Goal: Transaction & Acquisition: Subscribe to service/newsletter

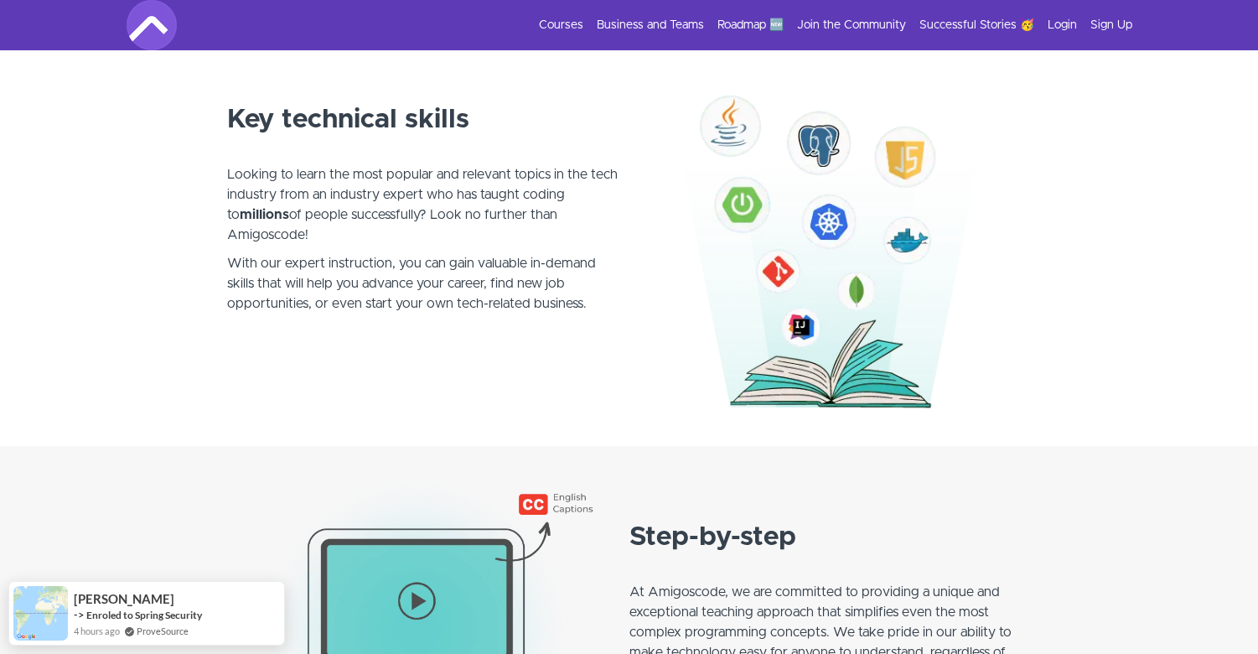
scroll to position [958, 0]
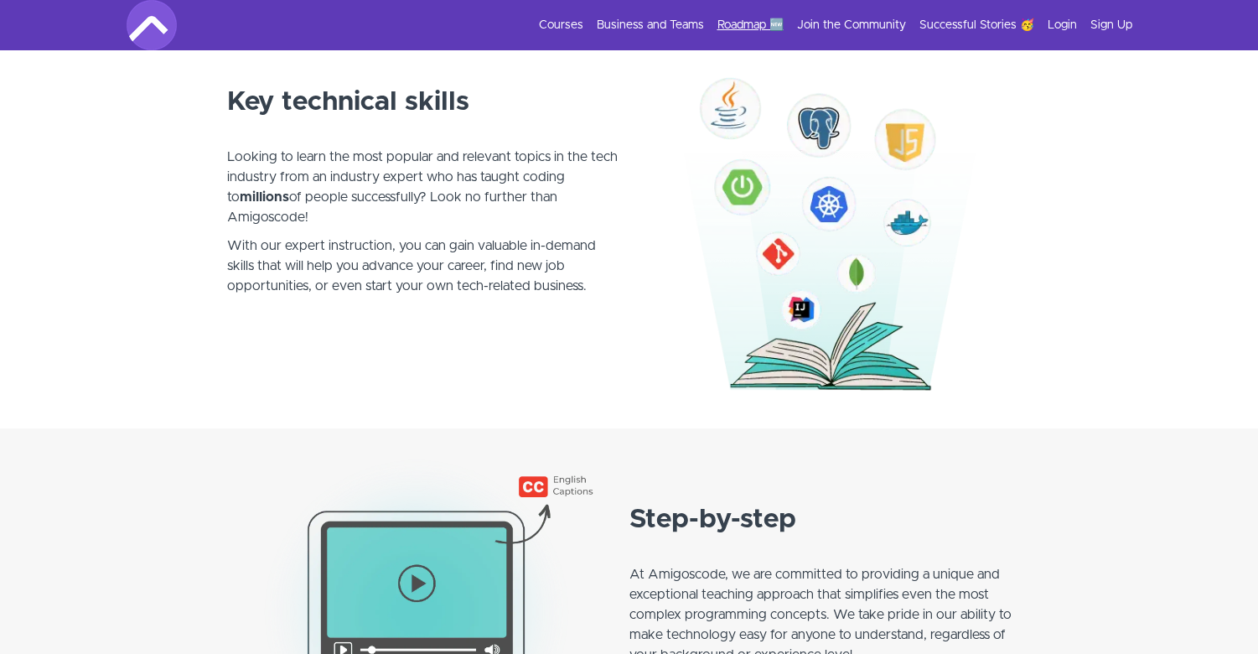
click at [767, 23] on link "Roadmap 🆕" at bounding box center [750, 25] width 66 height 17
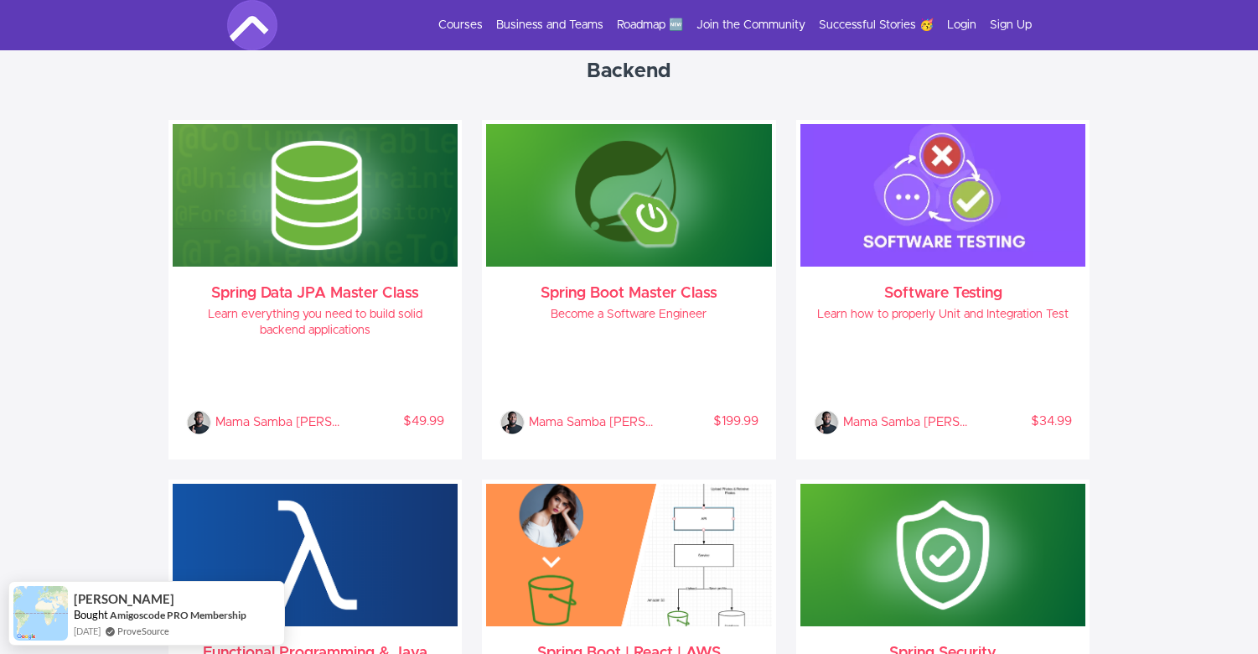
scroll to position [1341, 0]
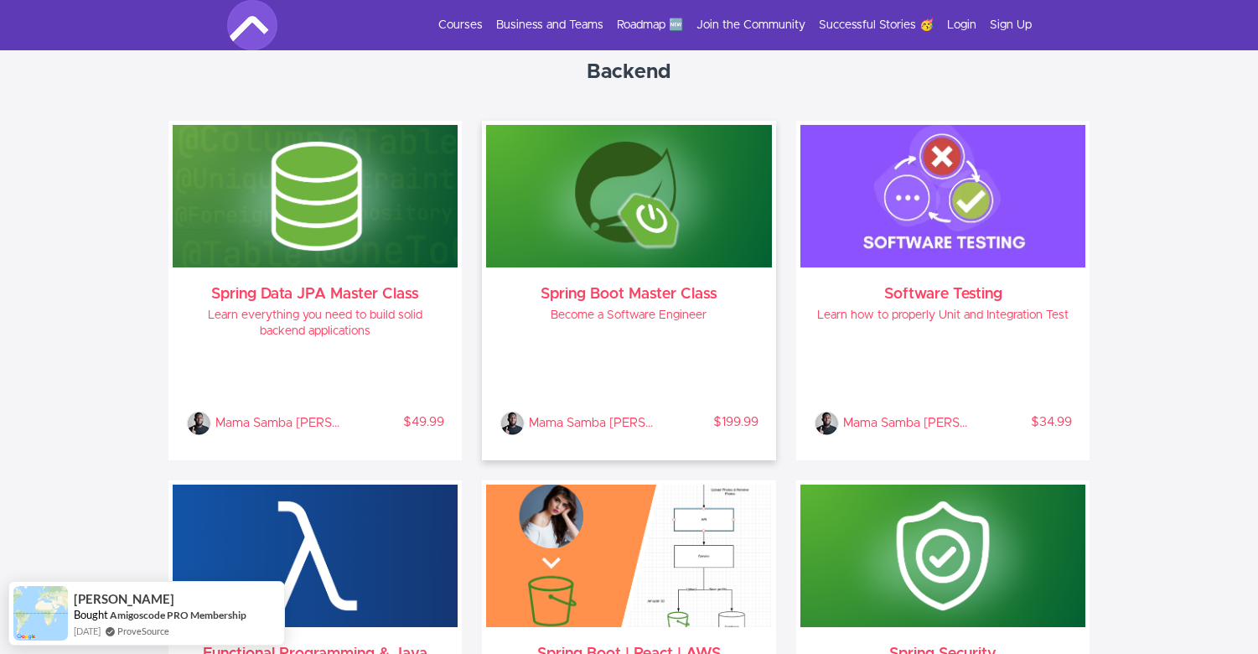
click at [649, 319] on h4 "Become a Software Engineer" at bounding box center [628, 315] width 259 height 16
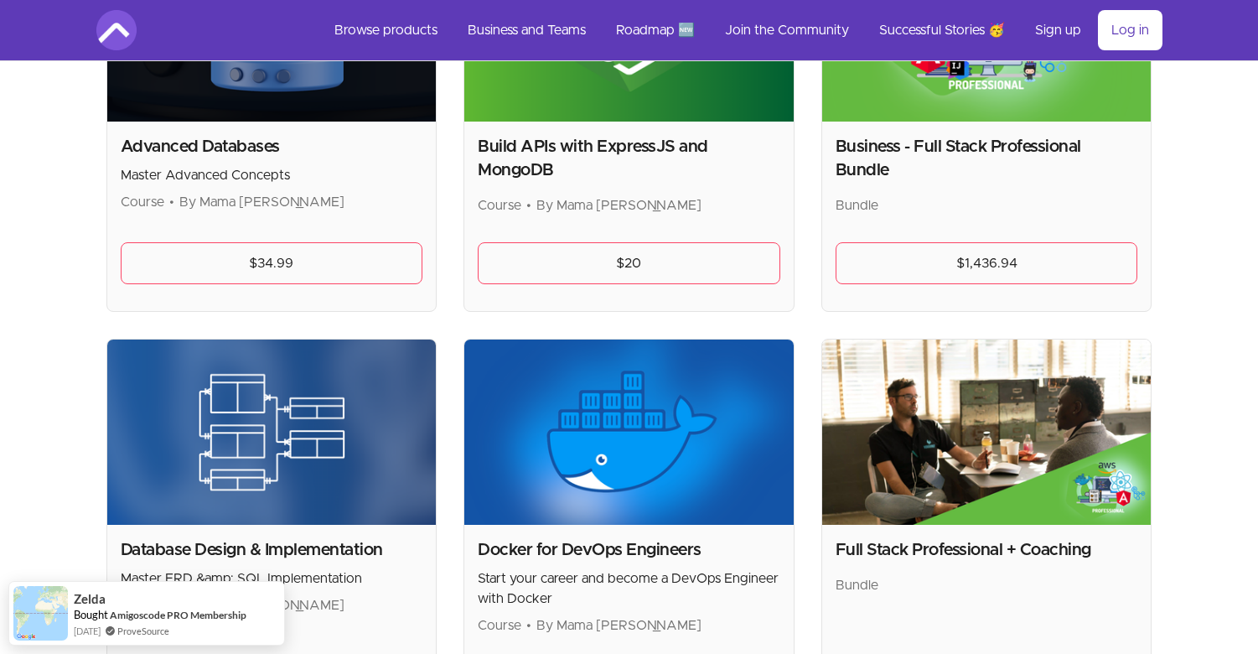
scroll to position [121, 0]
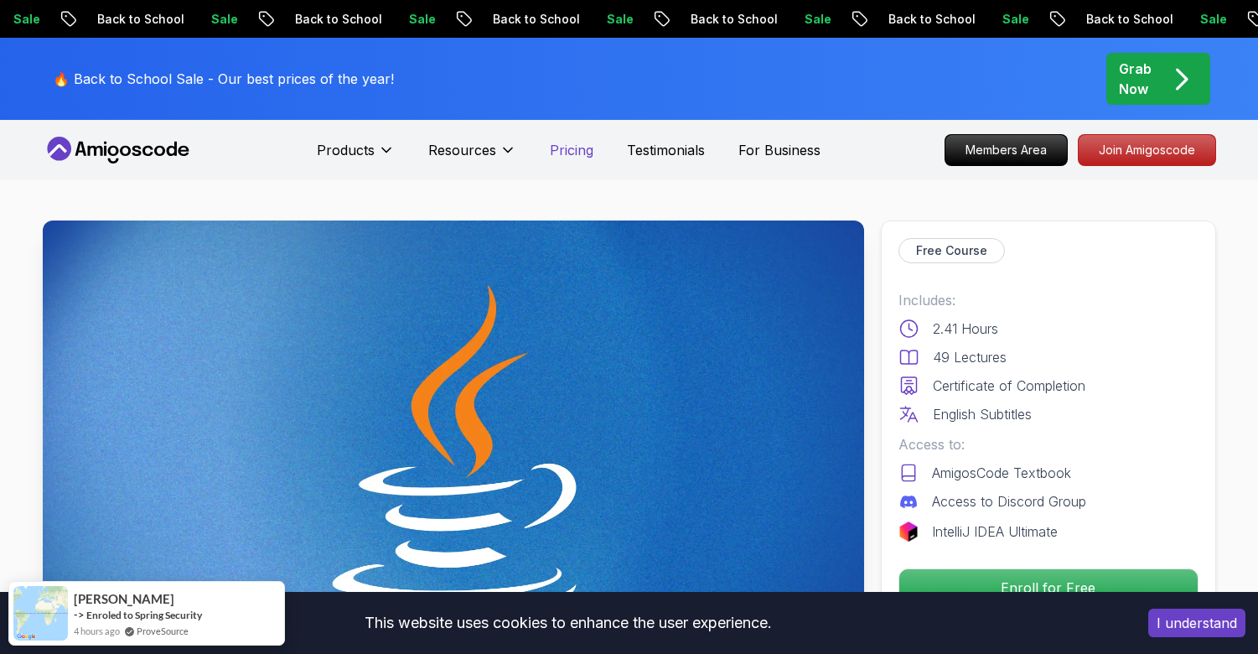
click at [584, 148] on p "Pricing" at bounding box center [572, 150] width 44 height 20
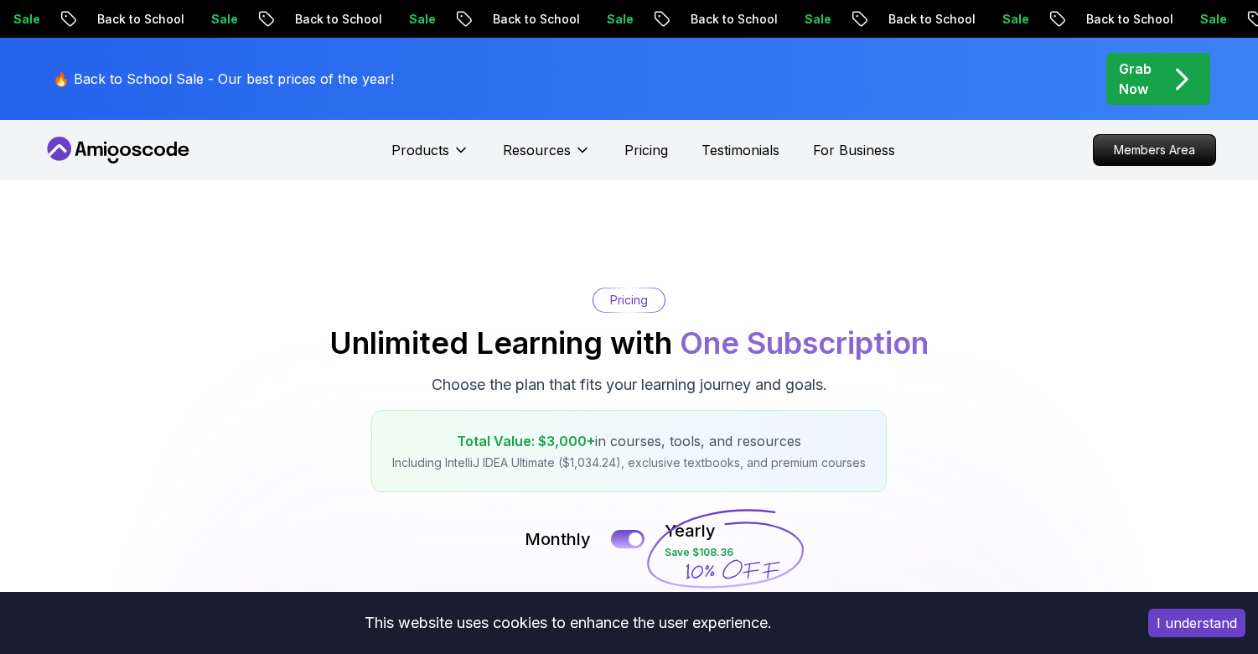
click at [473, 23] on p "Back to School" at bounding box center [530, 19] width 114 height 17
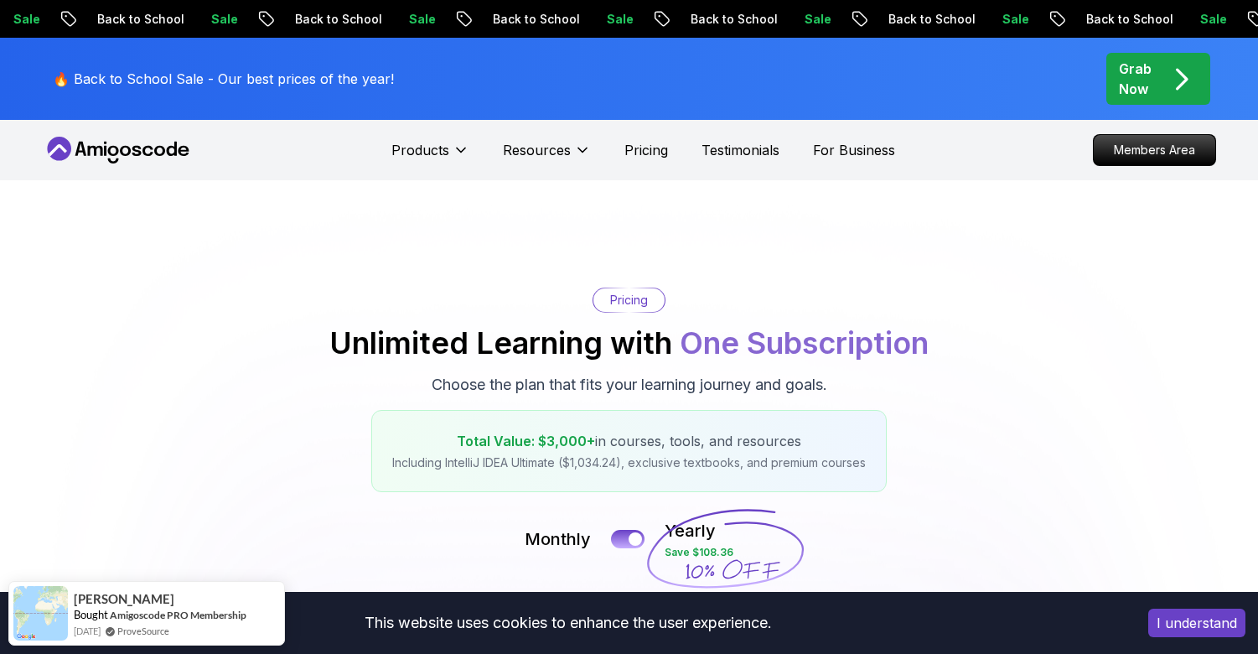
click at [778, 15] on p "Sale" at bounding box center [805, 19] width 54 height 17
click at [1168, 77] on icon "pre-order" at bounding box center [1181, 79] width 33 height 33
click at [1165, 76] on icon "pre-order" at bounding box center [1181, 79] width 33 height 33
click at [1165, 78] on icon "pre-order" at bounding box center [1181, 79] width 33 height 33
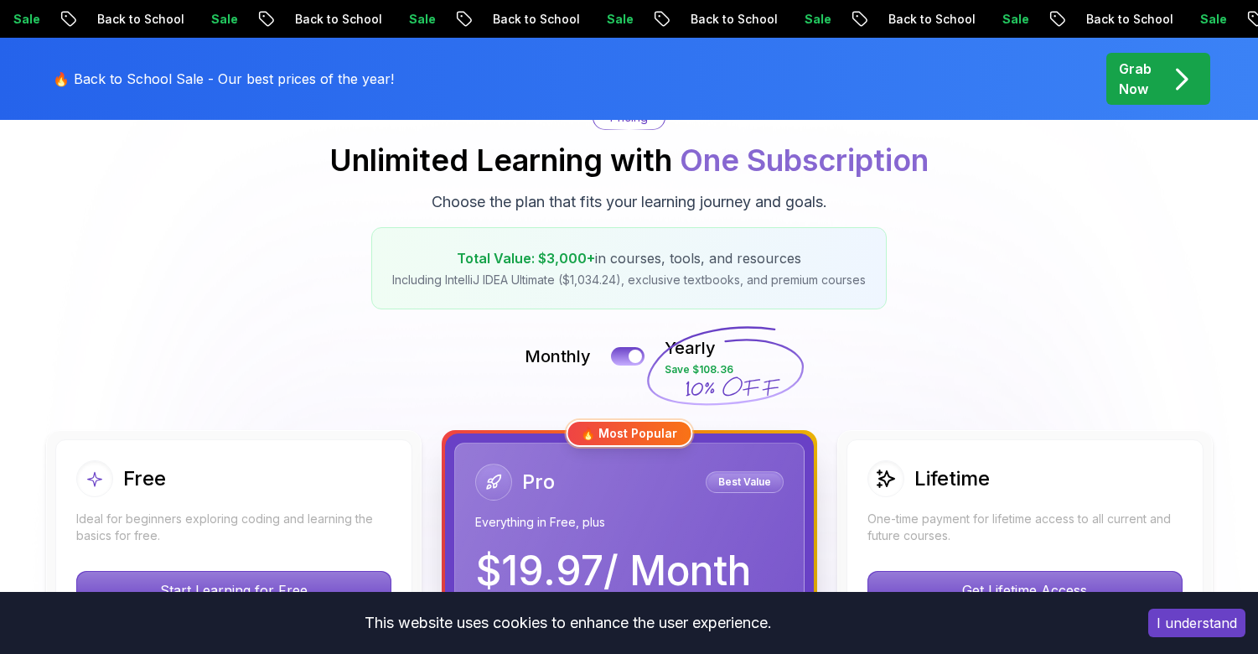
scroll to position [184, 0]
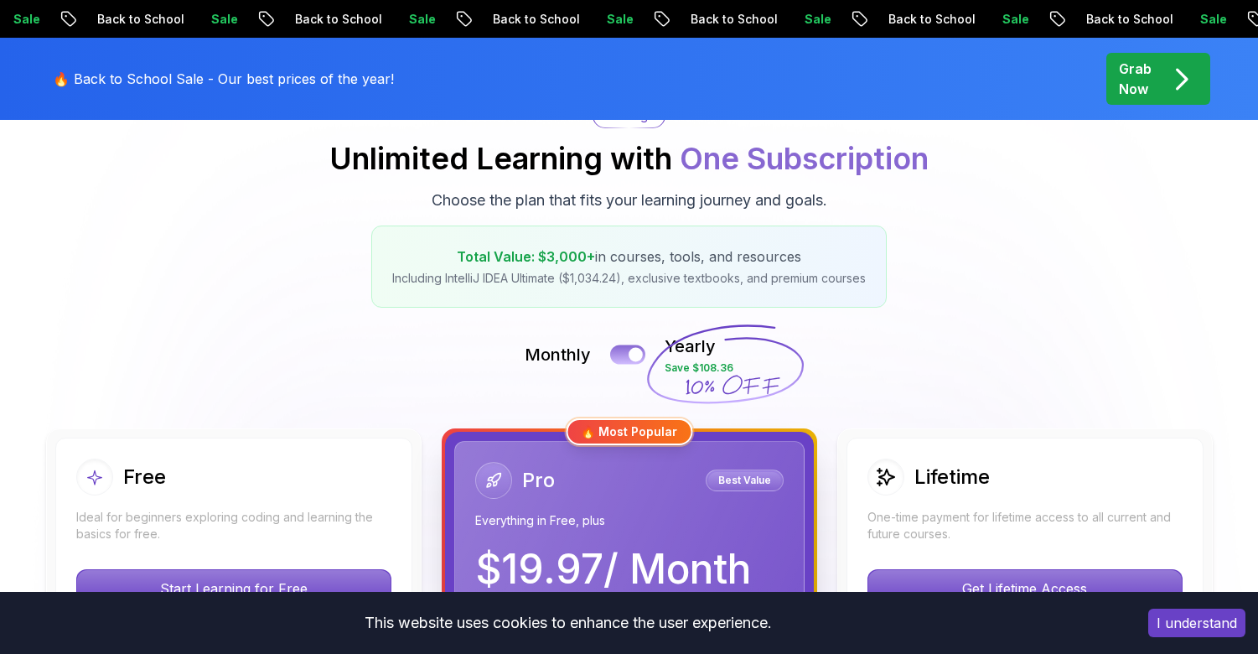
click at [623, 361] on button at bounding box center [627, 353] width 35 height 19
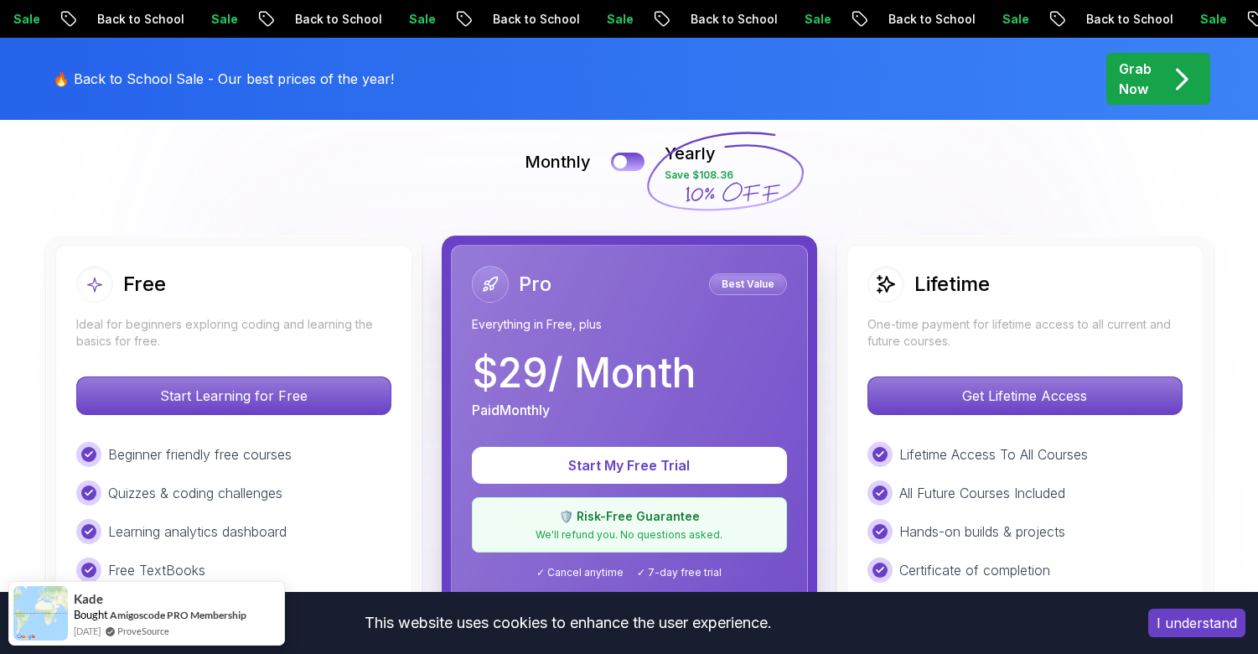
scroll to position [355, 0]
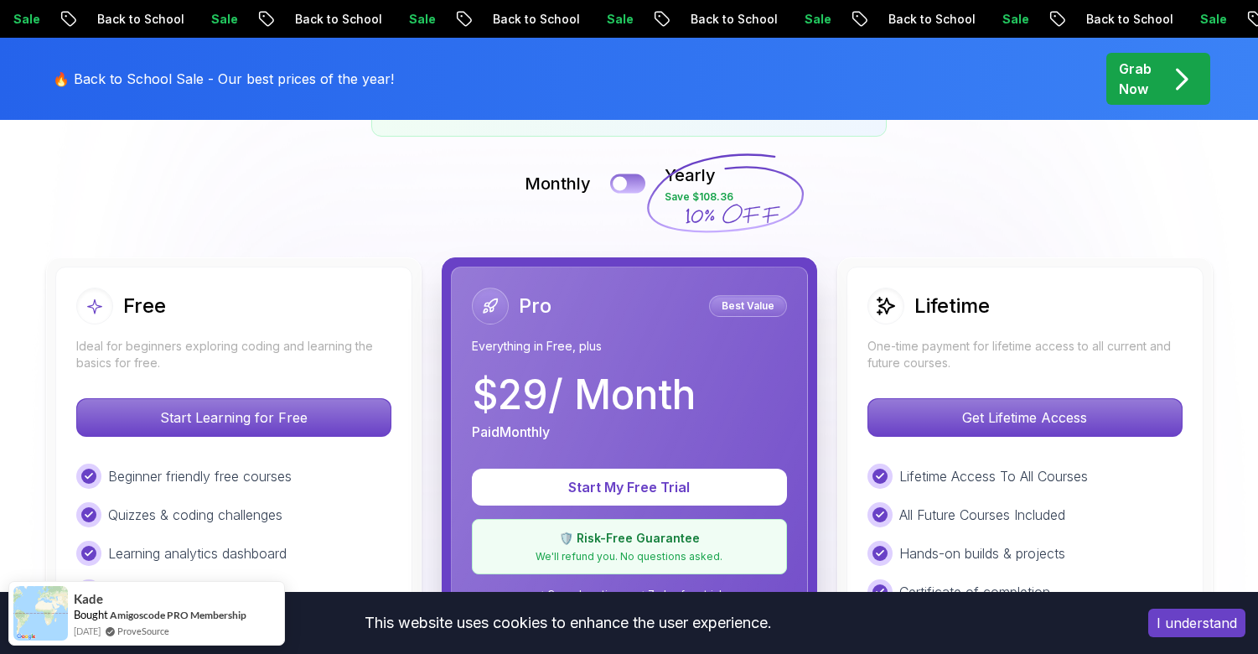
click at [640, 189] on button at bounding box center [627, 182] width 35 height 19
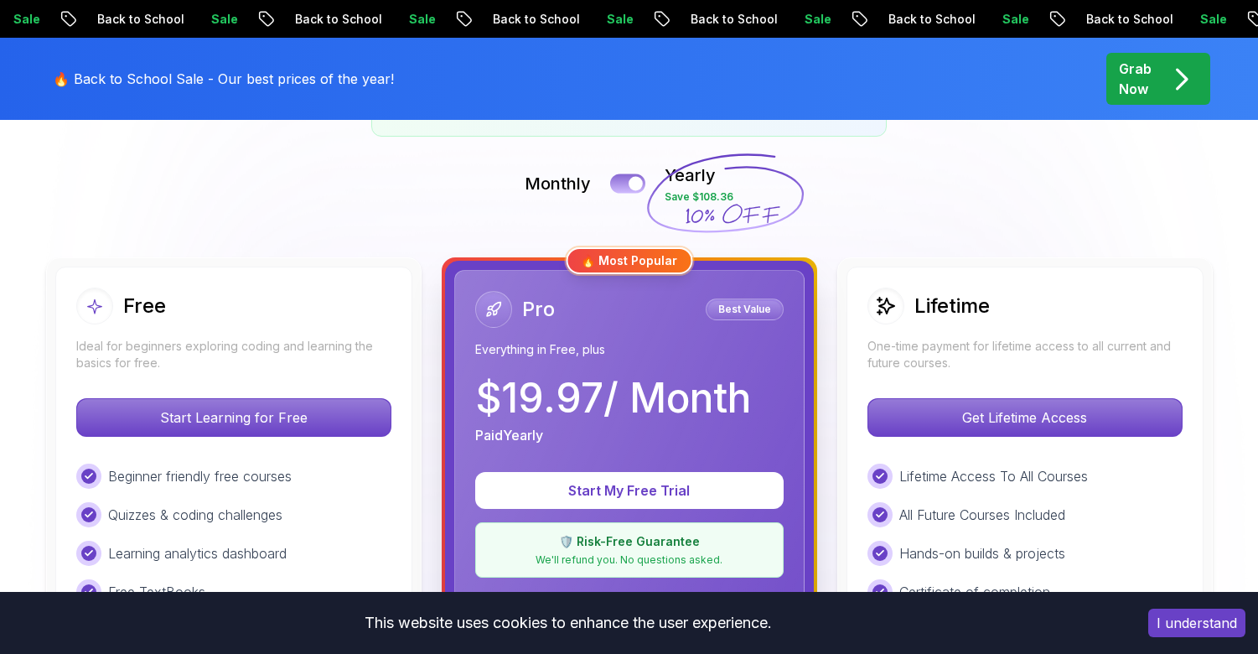
click at [618, 191] on button at bounding box center [627, 182] width 35 height 19
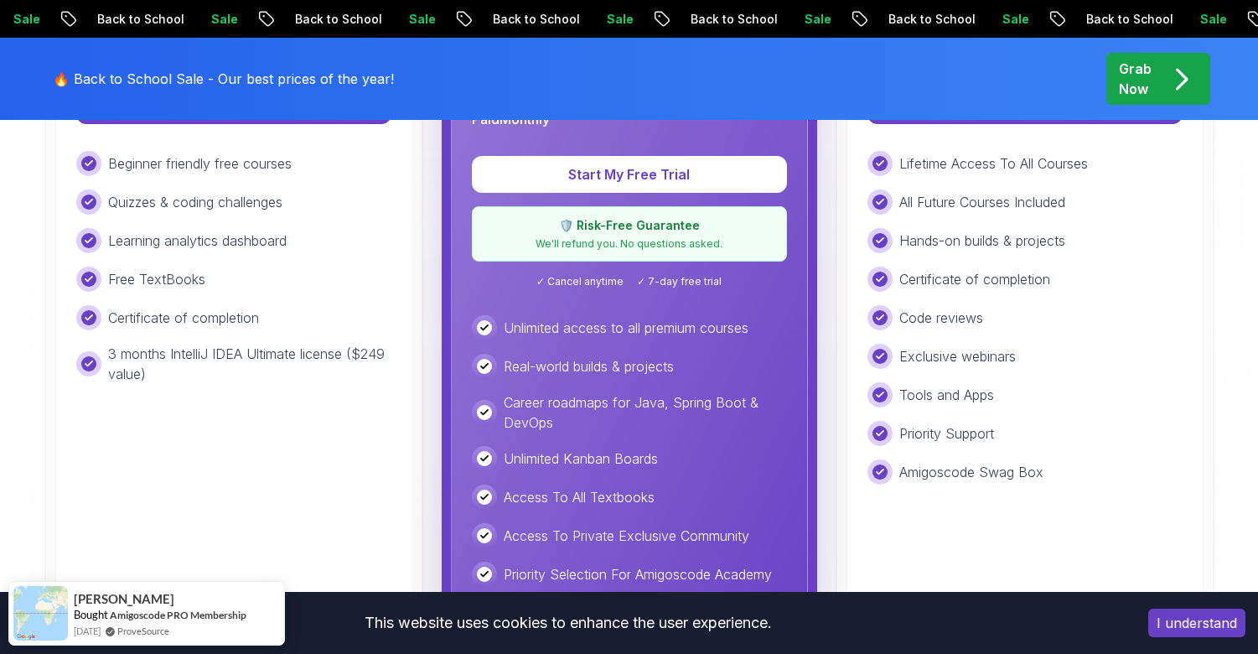
scroll to position [643, 0]
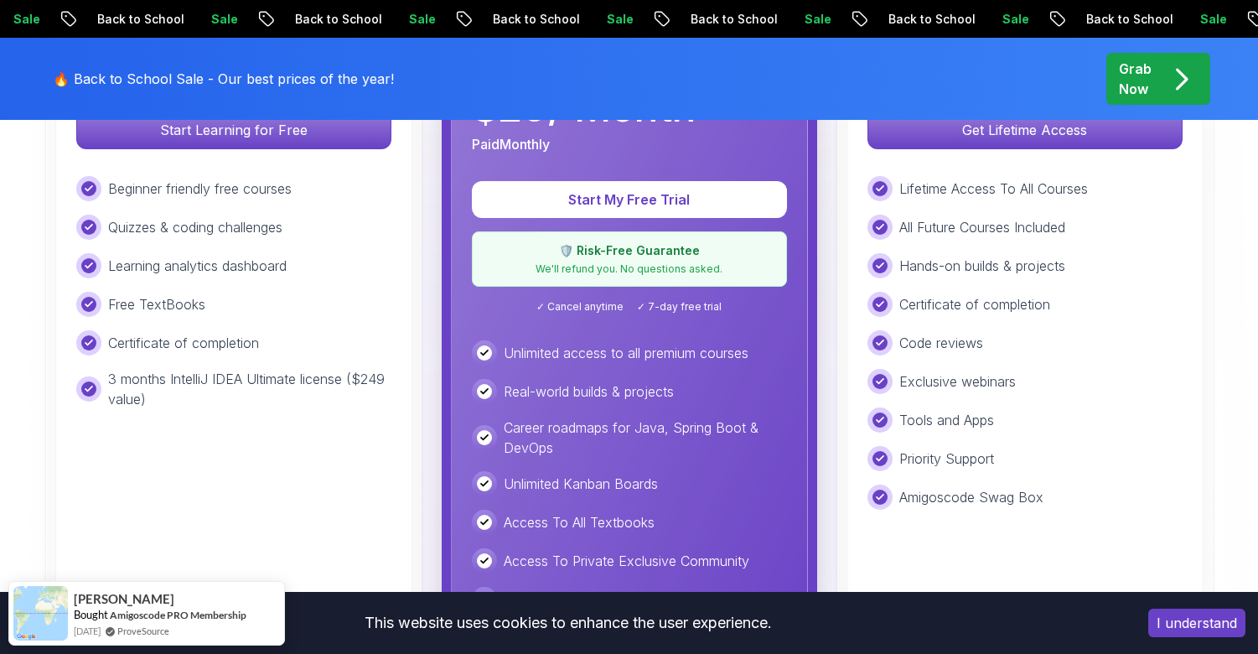
click at [1144, 71] on p "Grab Now" at bounding box center [1135, 79] width 33 height 40
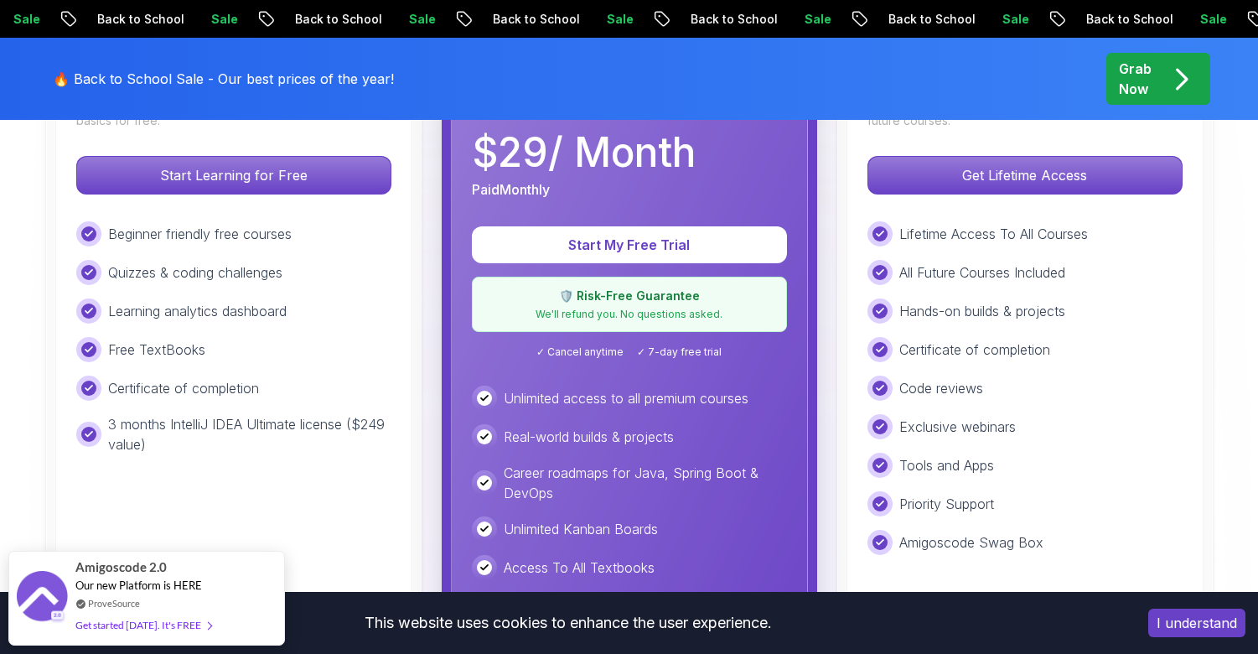
scroll to position [598, 0]
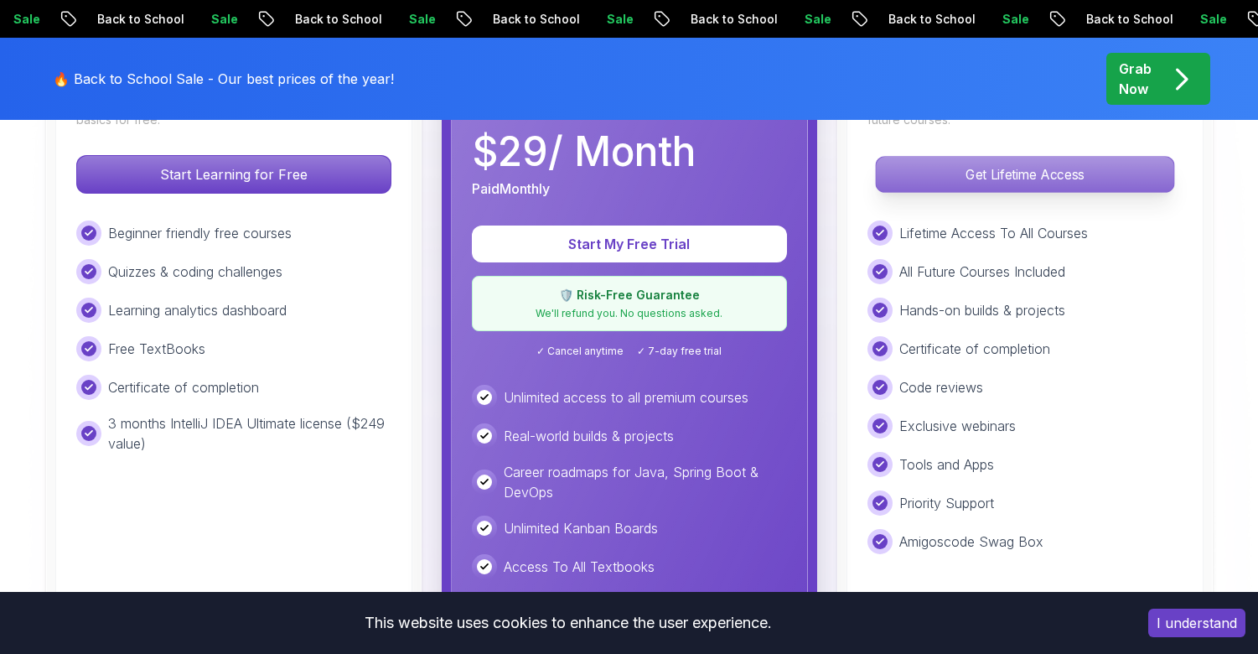
click at [1090, 181] on p "Get Lifetime Access" at bounding box center [1024, 174] width 297 height 35
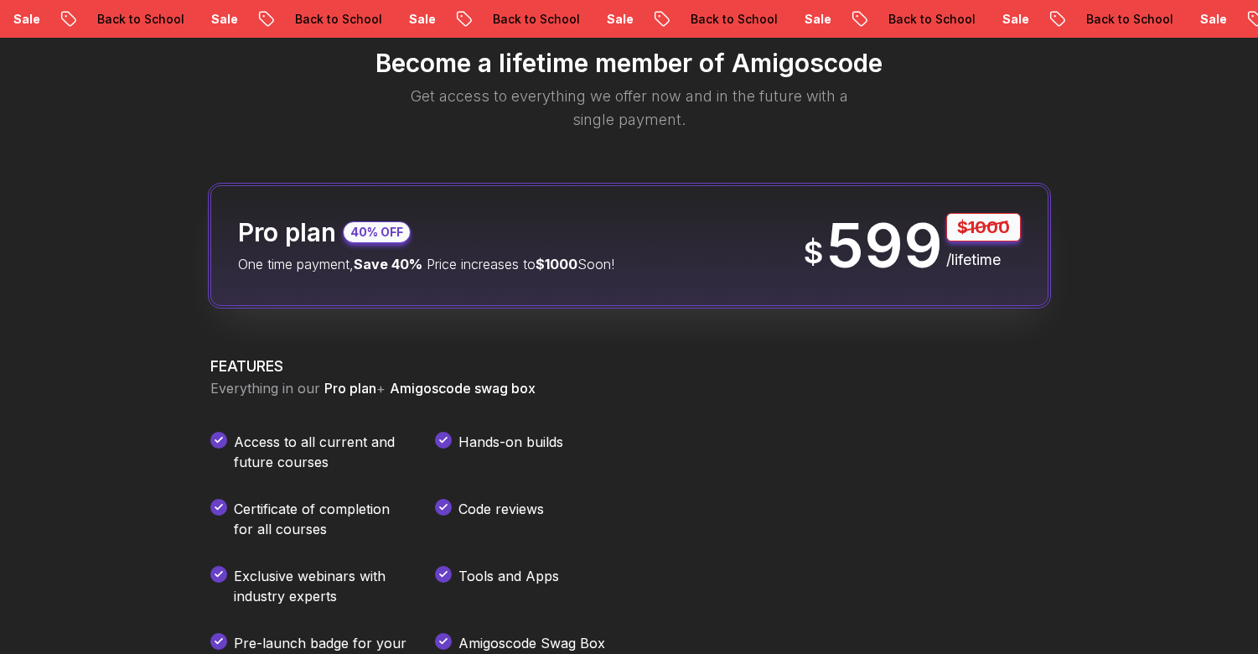
scroll to position [2023, 0]
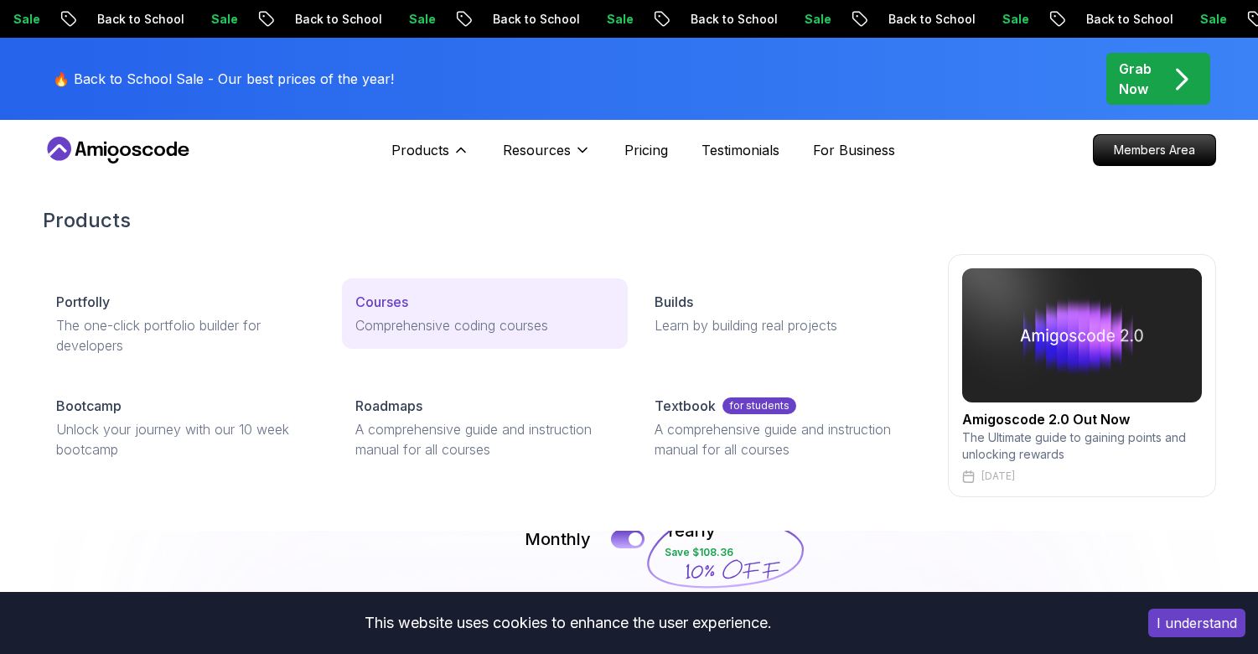
click at [378, 310] on p "Courses" at bounding box center [381, 302] width 53 height 20
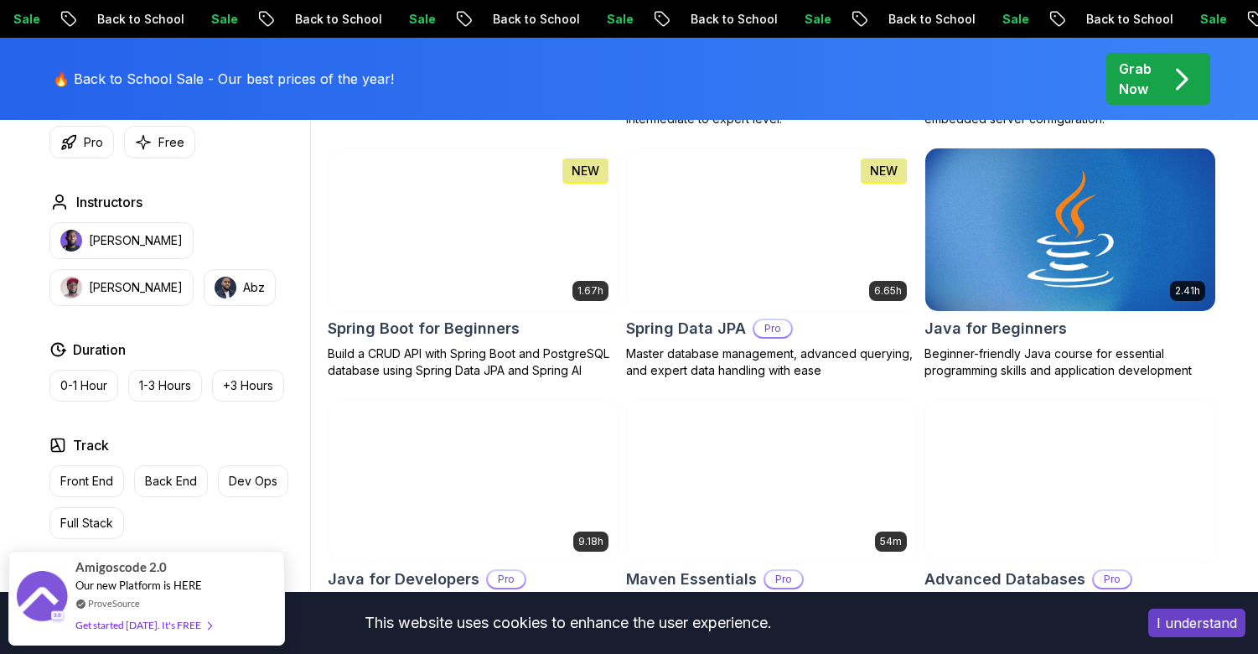
scroll to position [767, 0]
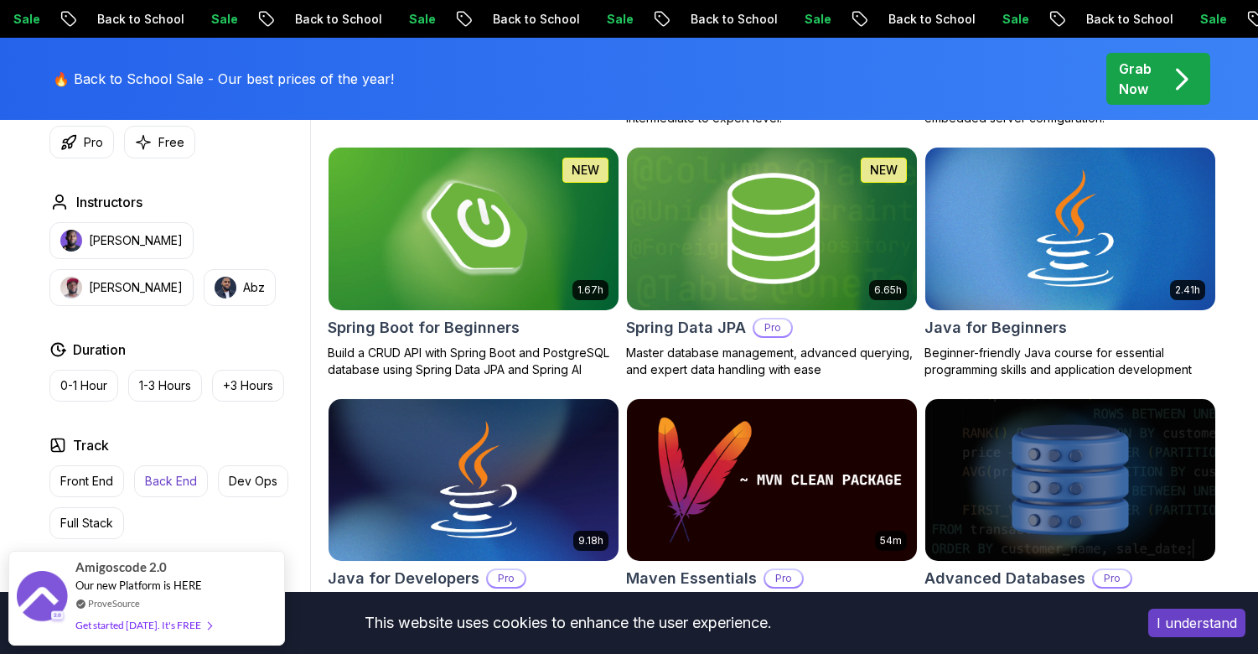
click at [183, 487] on p "Back End" at bounding box center [171, 481] width 52 height 17
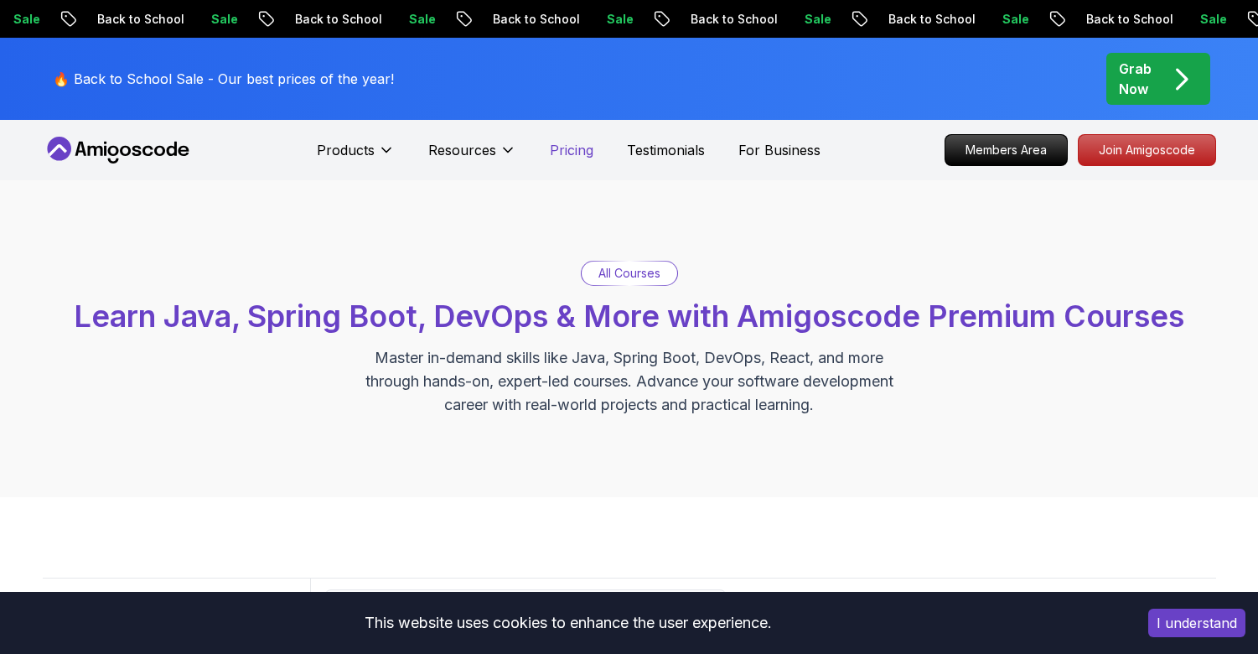
click at [566, 145] on p "Pricing" at bounding box center [572, 150] width 44 height 20
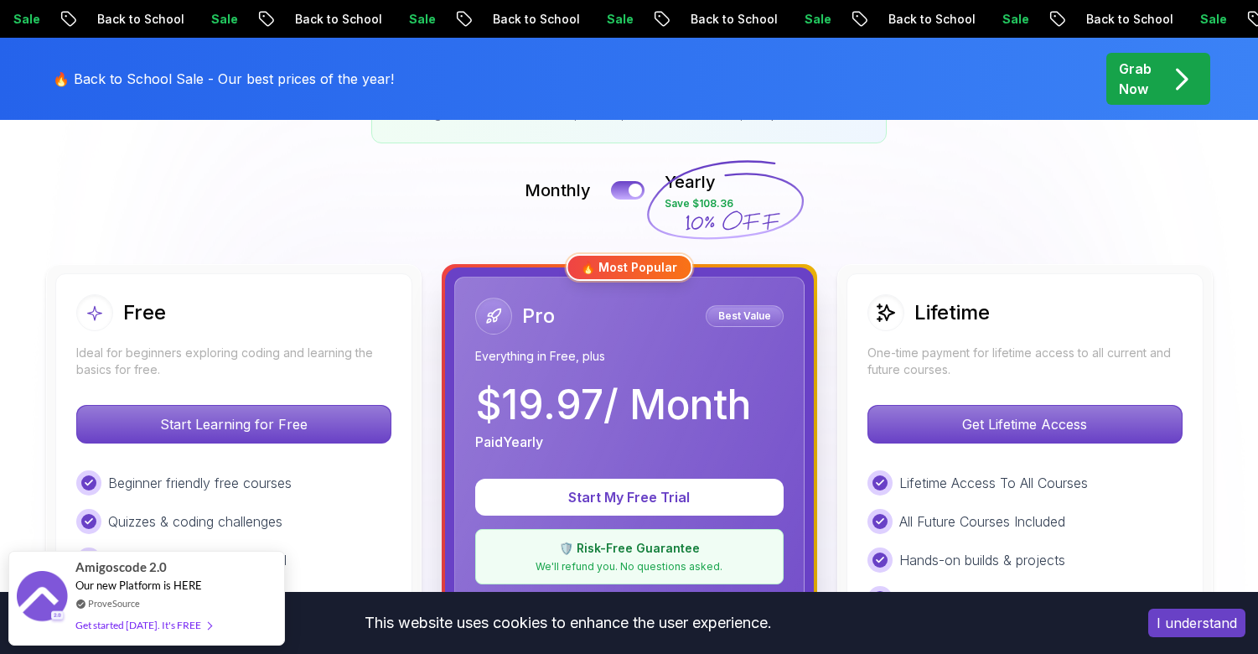
scroll to position [337, 0]
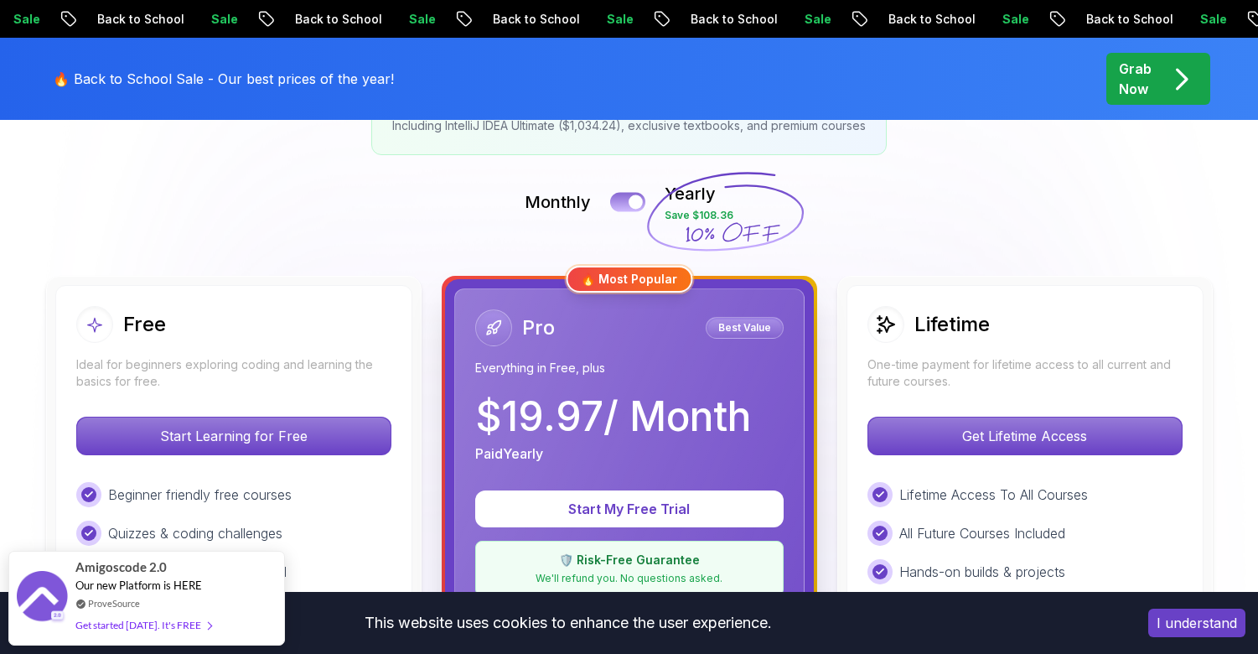
click at [625, 195] on button at bounding box center [627, 201] width 35 height 19
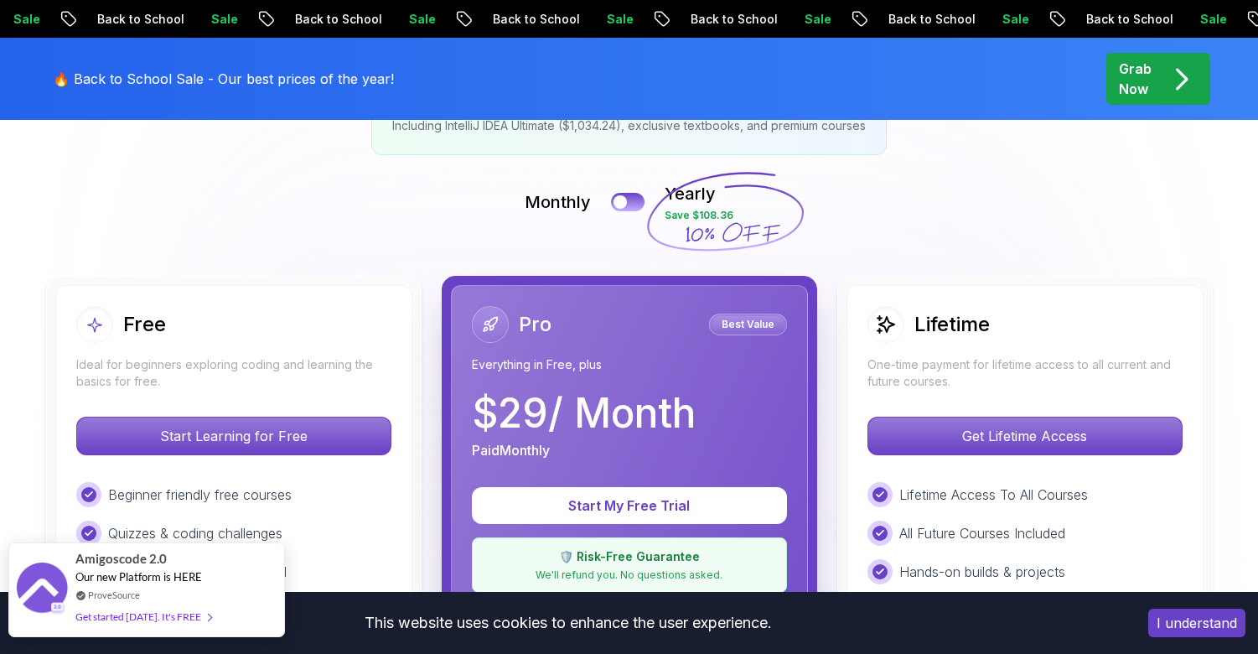
click at [159, 618] on div "Get started today. It's FREE" at bounding box center [143, 616] width 136 height 19
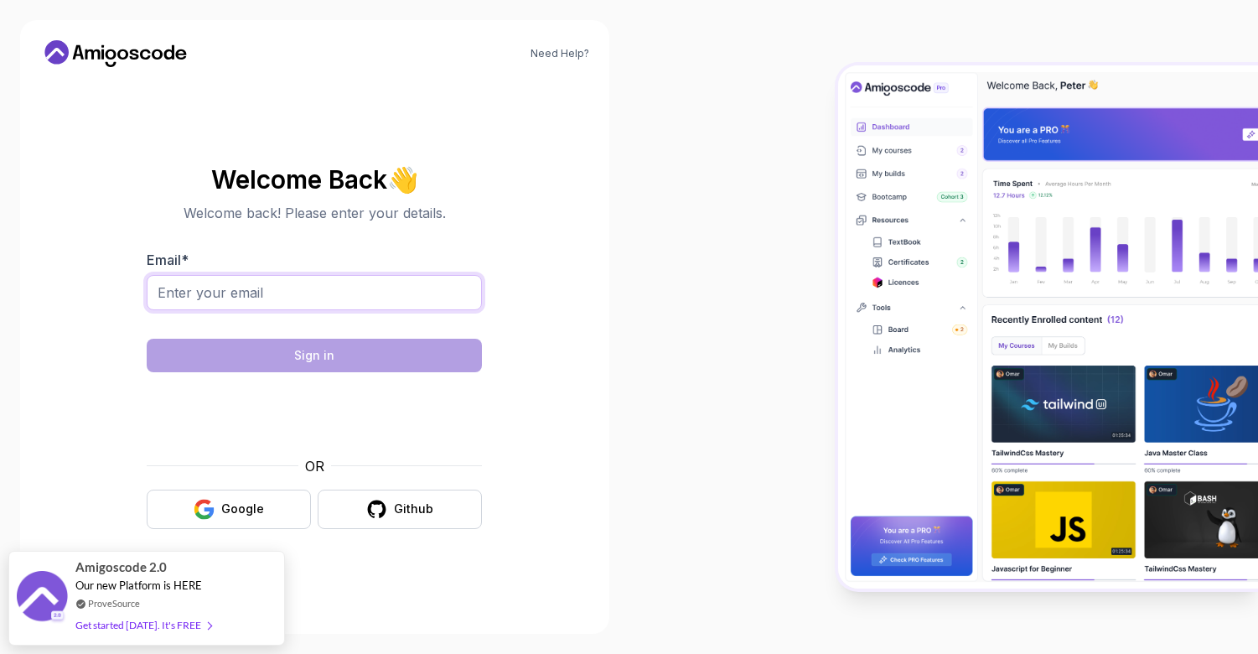
click at [301, 305] on input "Email *" at bounding box center [314, 292] width 335 height 35
type input "olloyors@mail.ru"
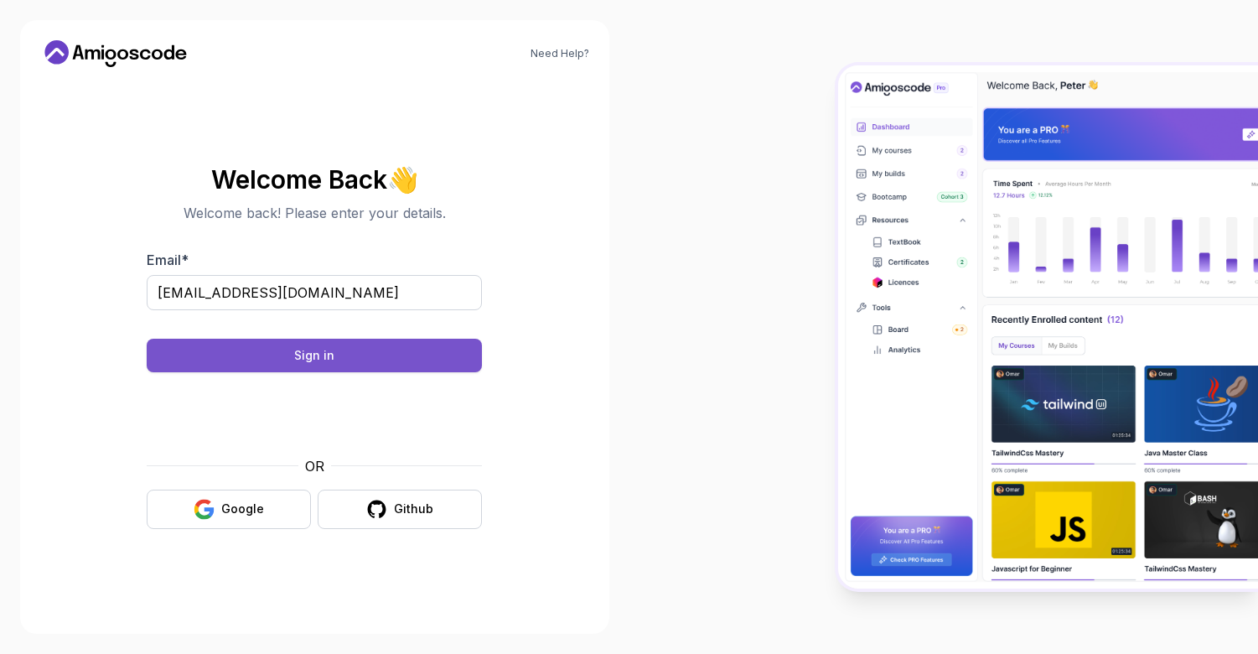
click at [407, 352] on button "Sign in" at bounding box center [314, 355] width 335 height 34
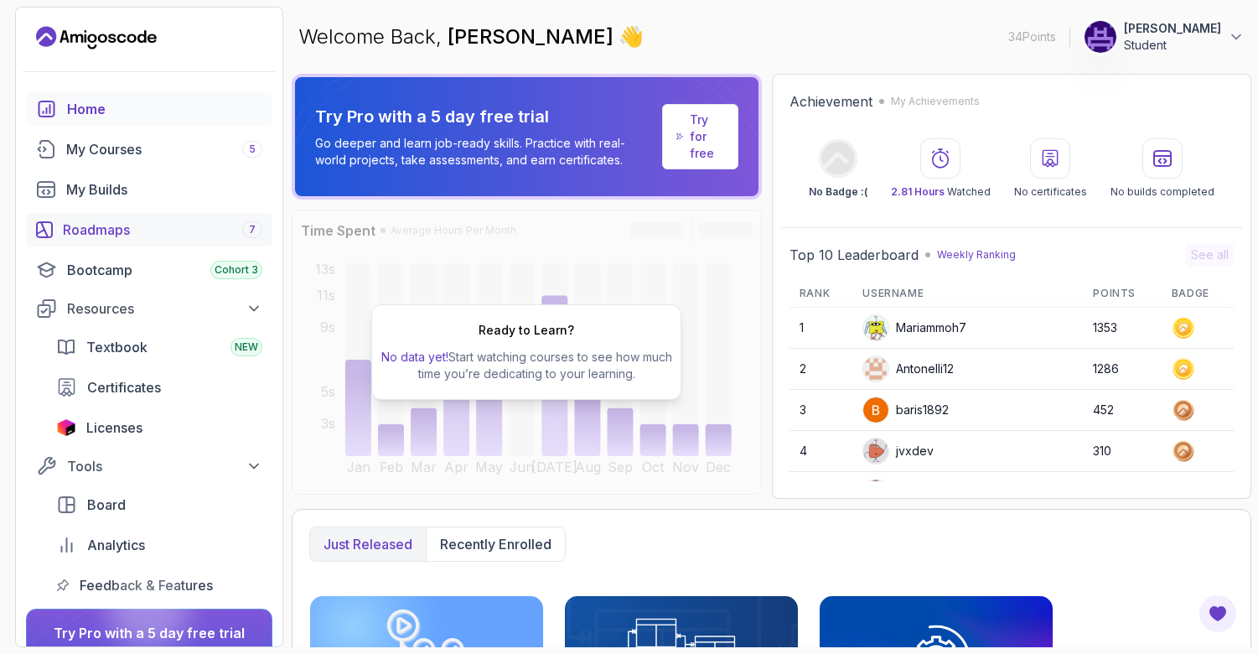
click at [224, 240] on link "Roadmaps 7" at bounding box center [149, 230] width 246 height 34
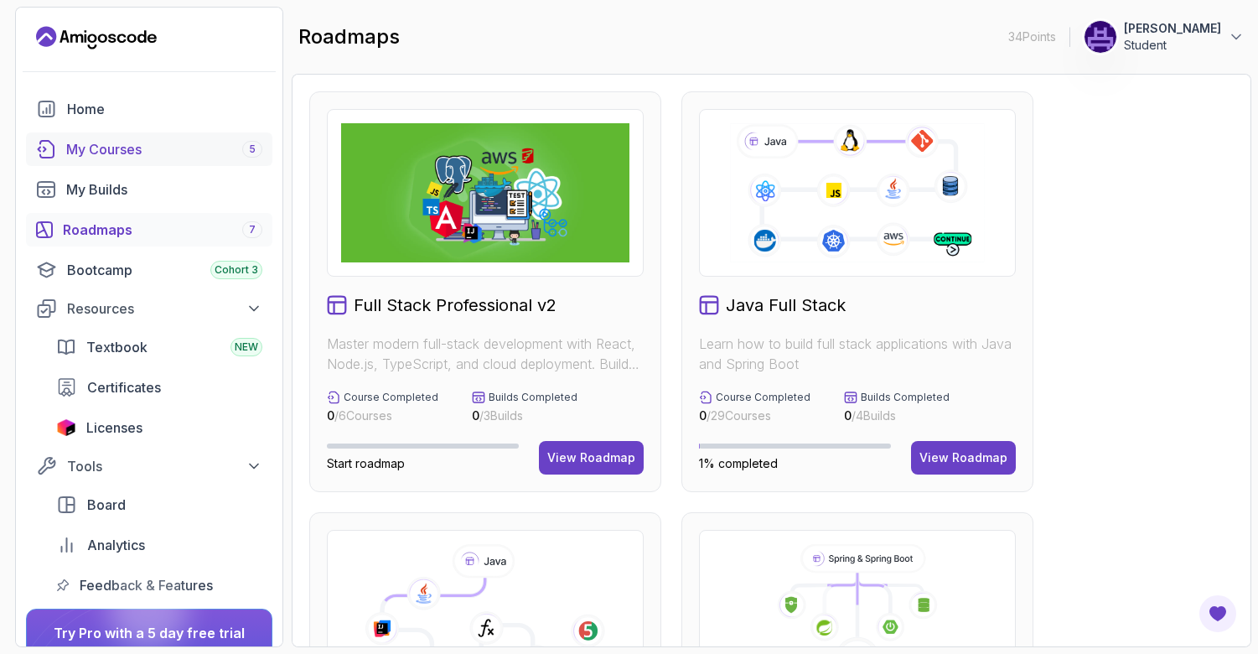
click at [219, 146] on div "My Courses 5" at bounding box center [164, 149] width 196 height 20
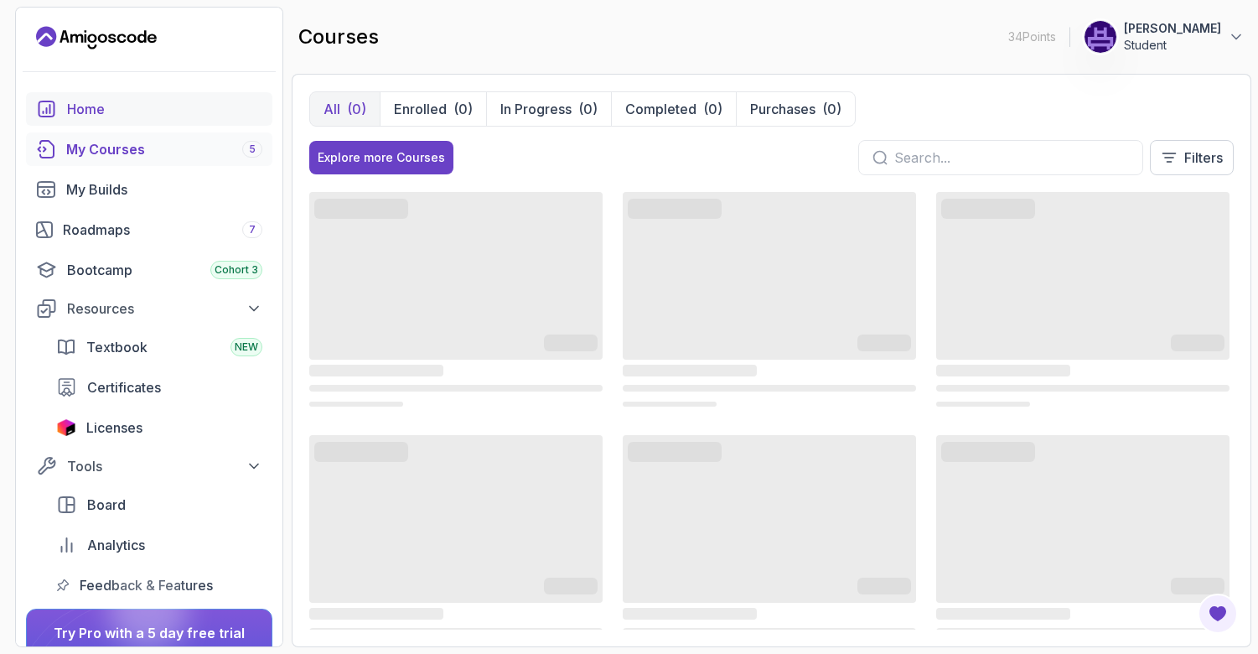
click at [131, 106] on div "Home" at bounding box center [164, 109] width 195 height 20
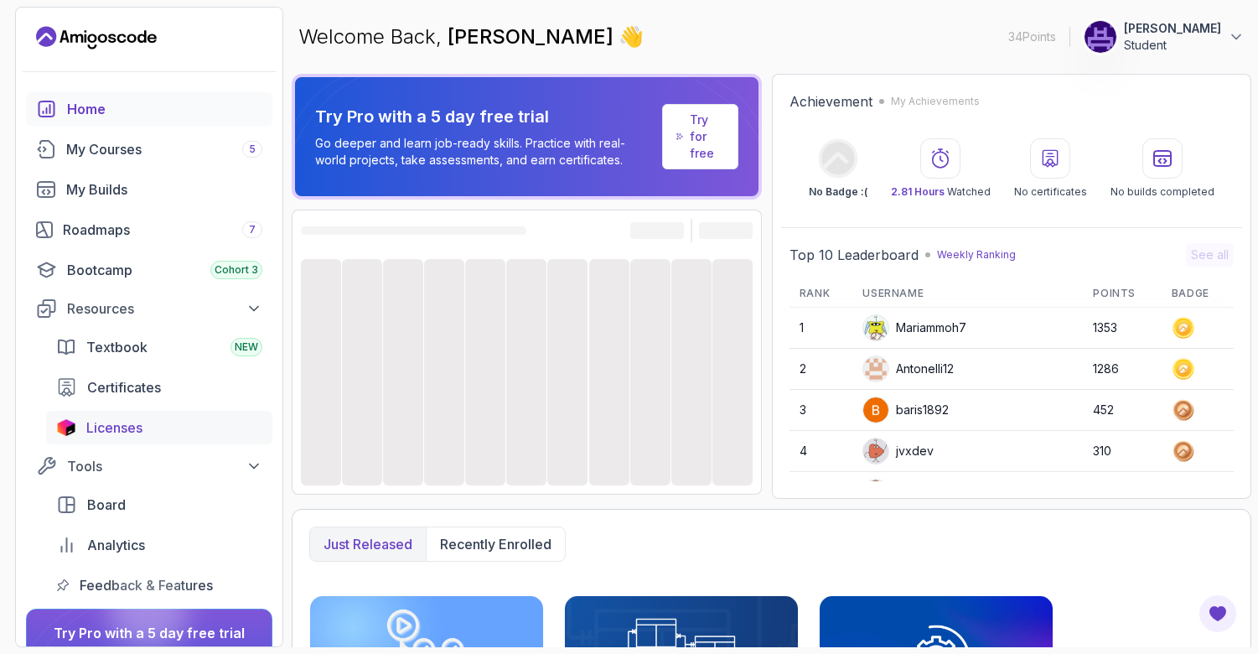
click at [154, 426] on div "Licenses" at bounding box center [174, 427] width 176 height 20
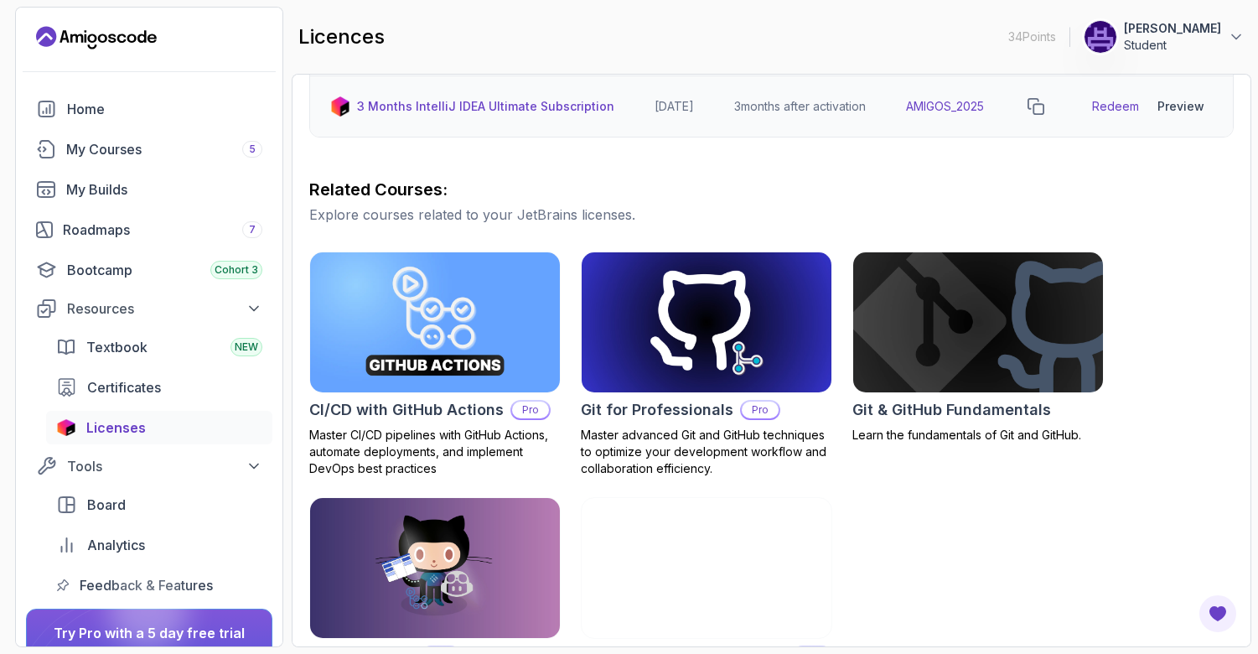
scroll to position [457, 0]
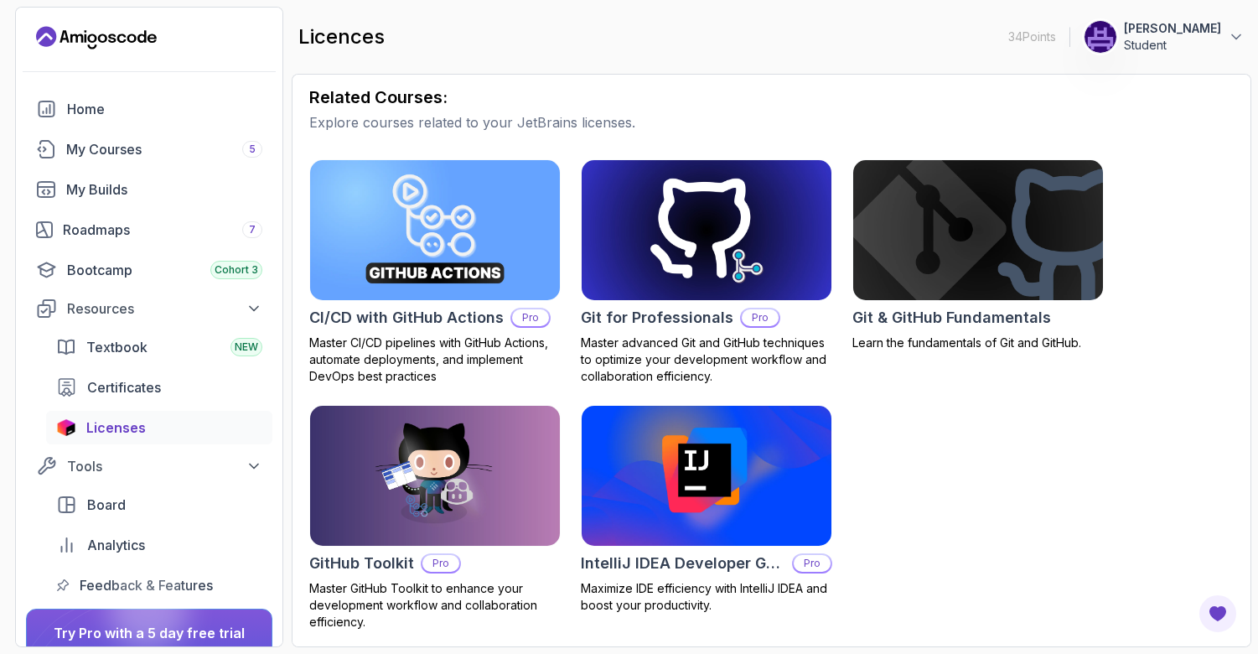
click at [76, 39] on icon "Landing page" at bounding box center [76, 38] width 13 height 8
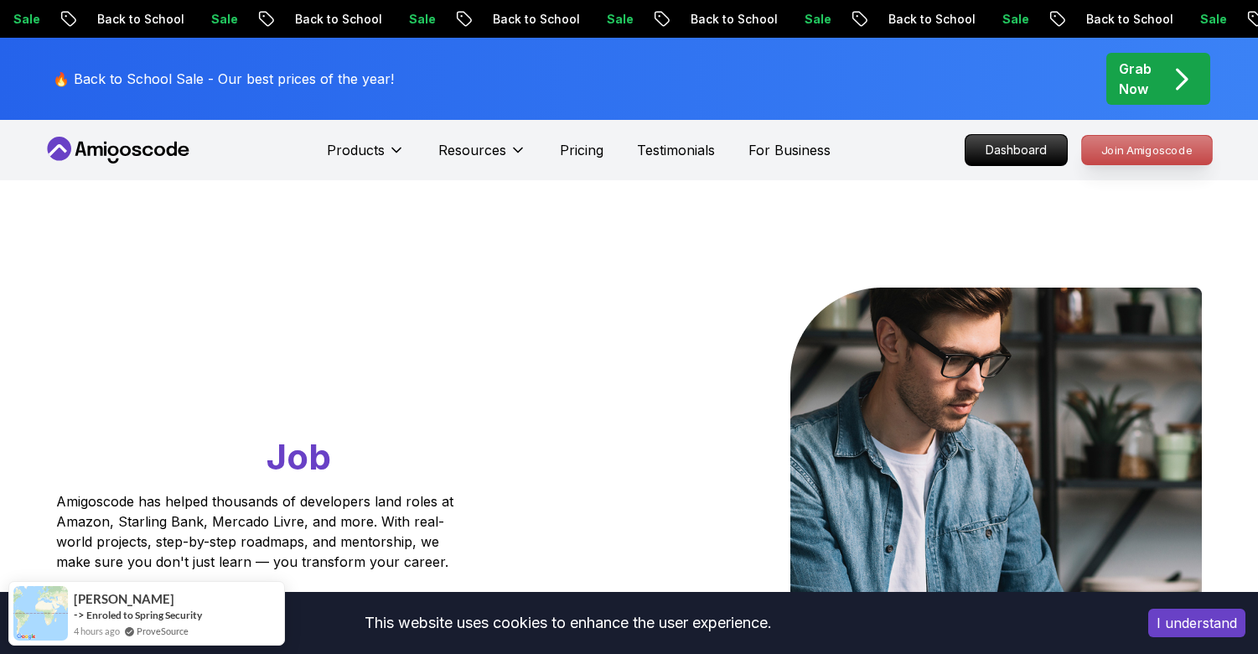
click at [1172, 140] on p "Join Amigoscode" at bounding box center [1147, 150] width 130 height 28
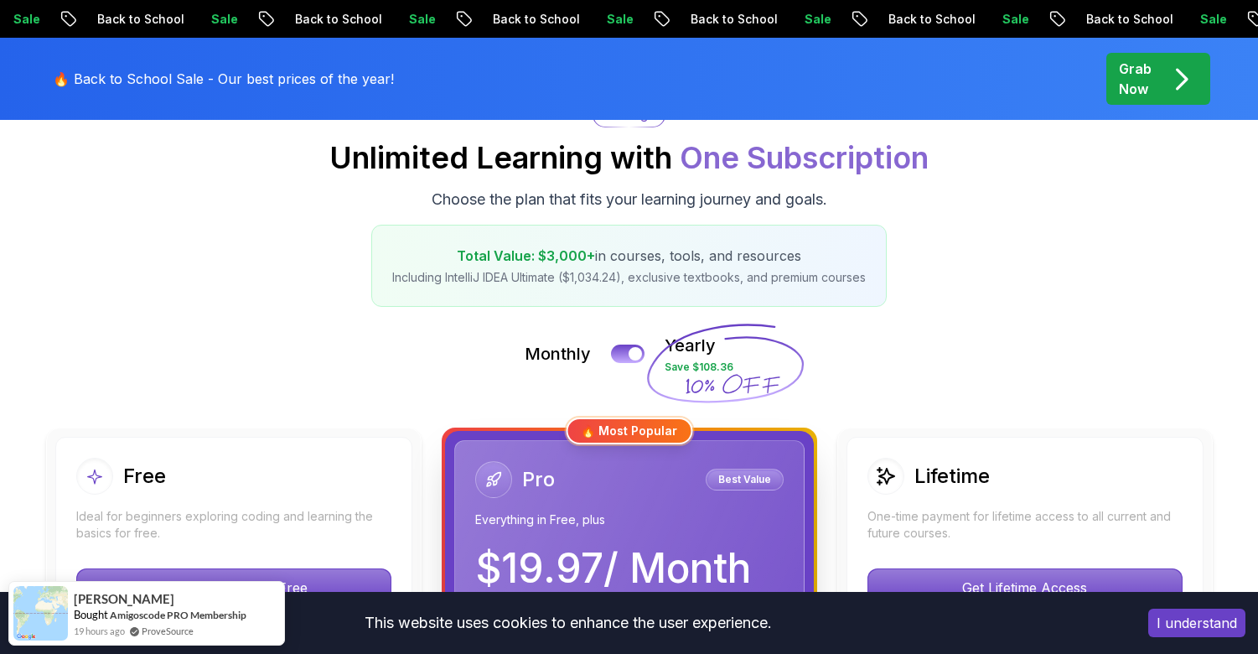
scroll to position [175, 0]
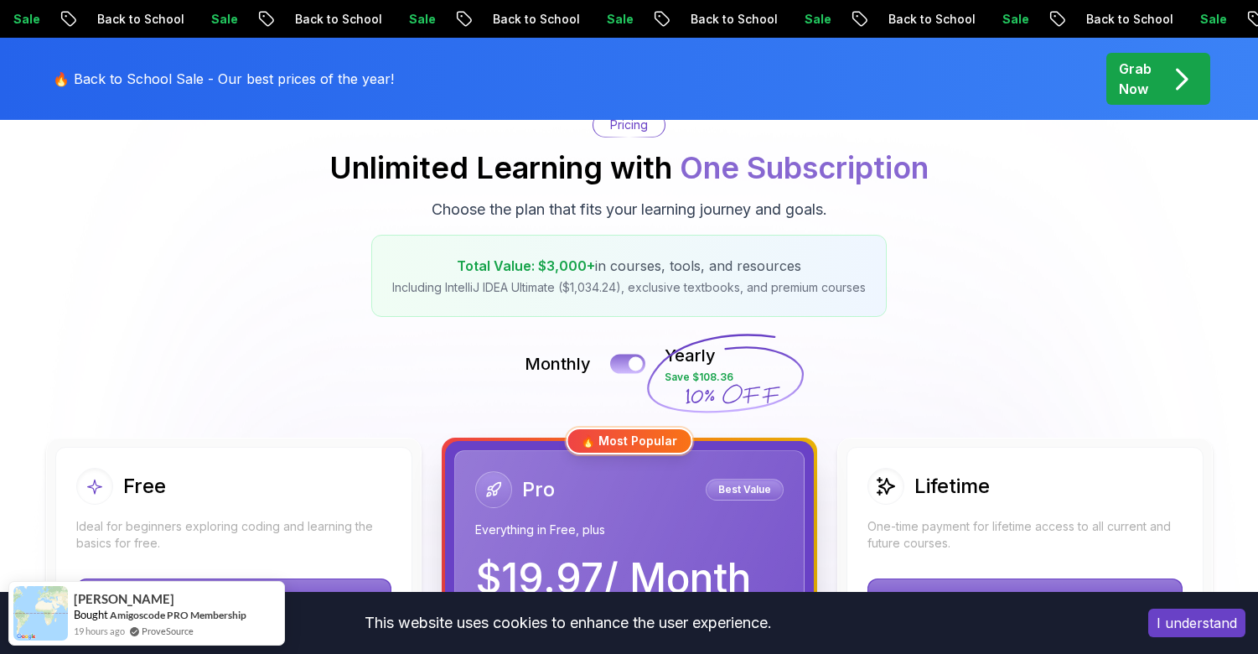
click at [625, 369] on button at bounding box center [627, 363] width 35 height 19
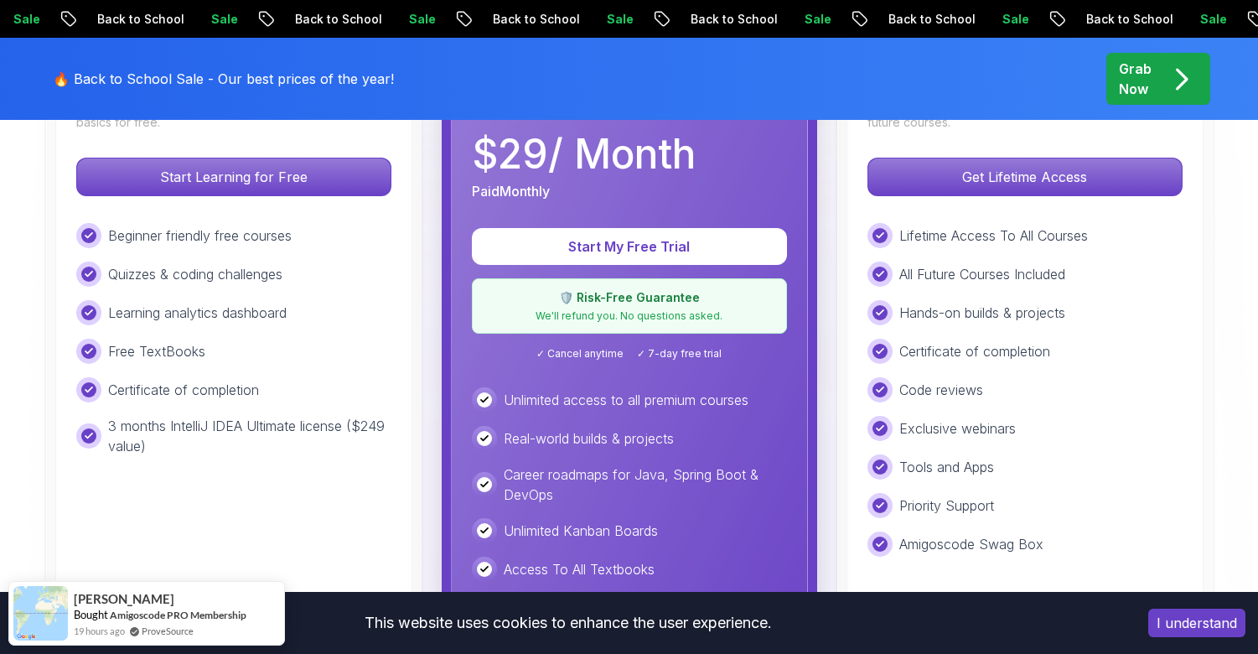
scroll to position [573, 0]
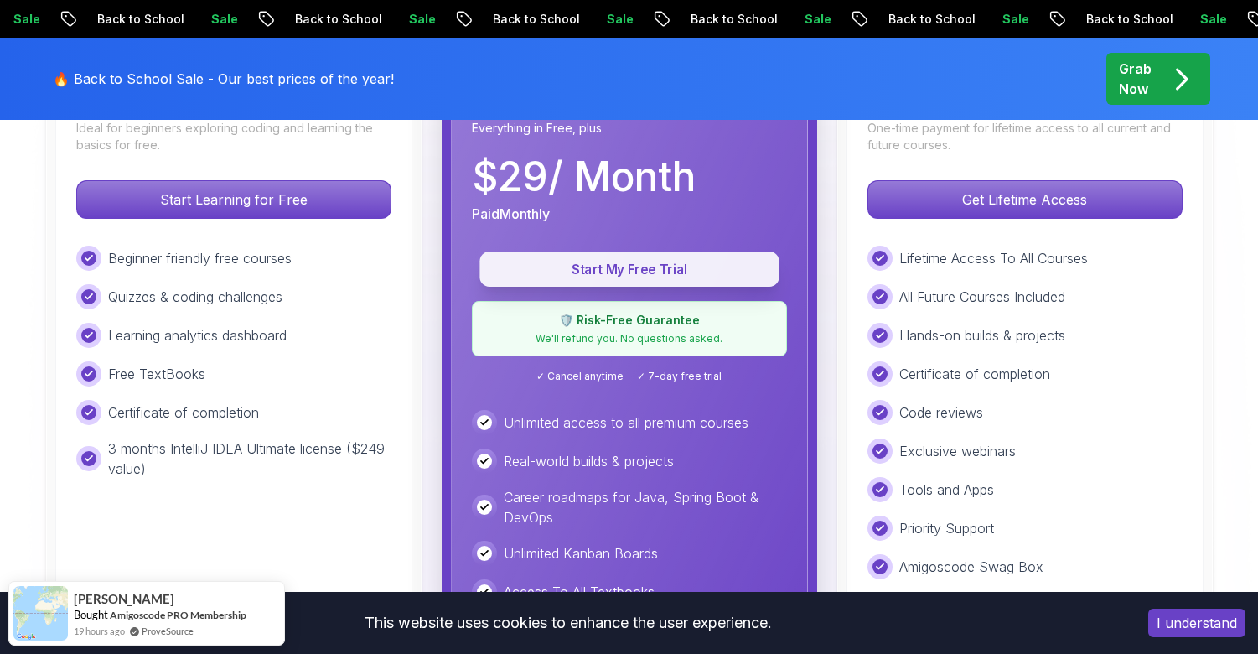
click at [637, 276] on p "Start My Free Trial" at bounding box center [629, 269] width 261 height 19
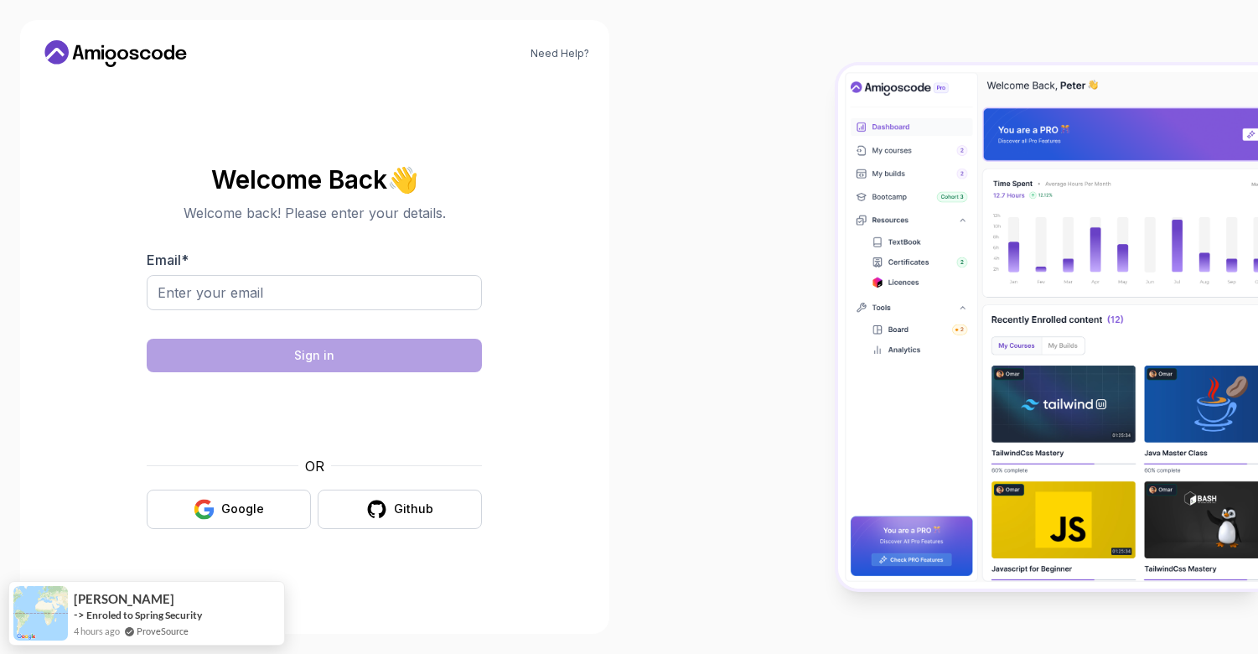
click at [86, 59] on icon at bounding box center [92, 54] width 15 height 10
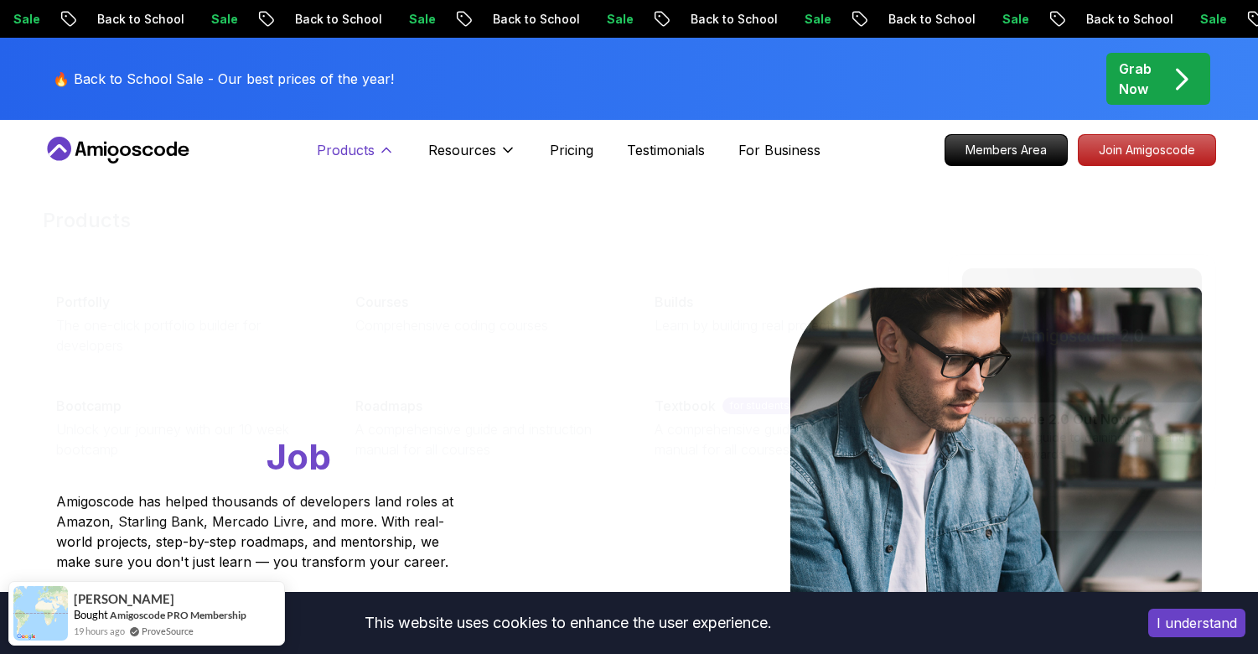
click at [369, 140] on p "Products" at bounding box center [346, 150] width 58 height 20
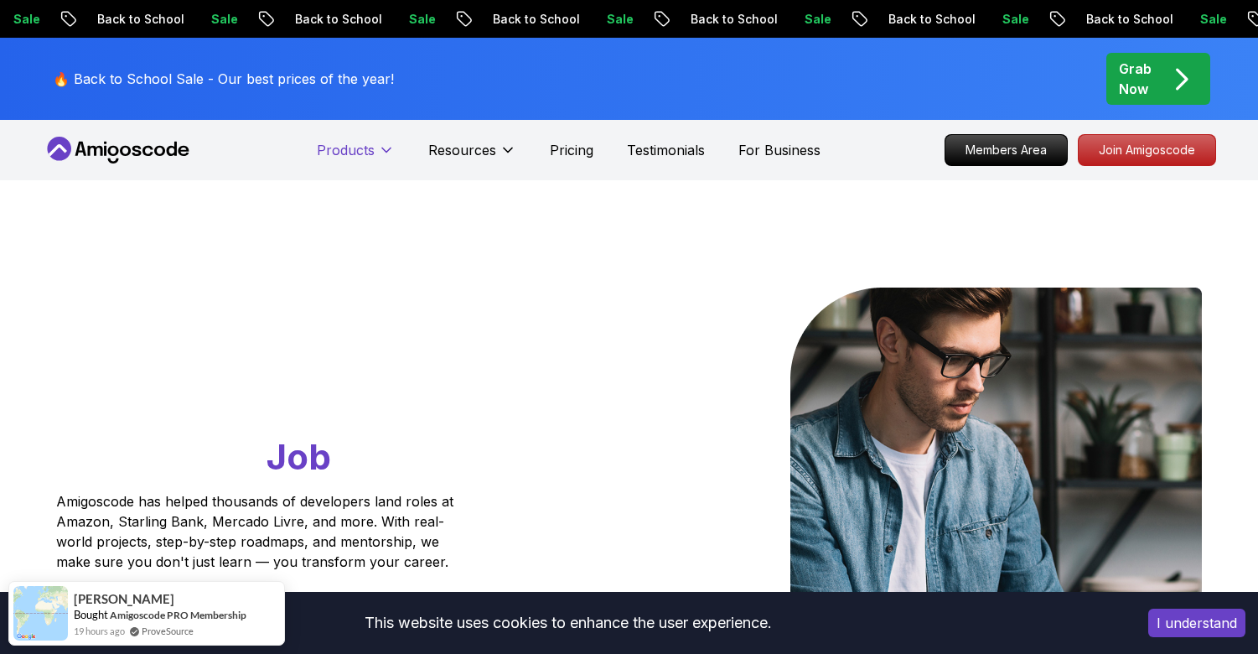
click at [371, 158] on p "Products" at bounding box center [346, 150] width 58 height 20
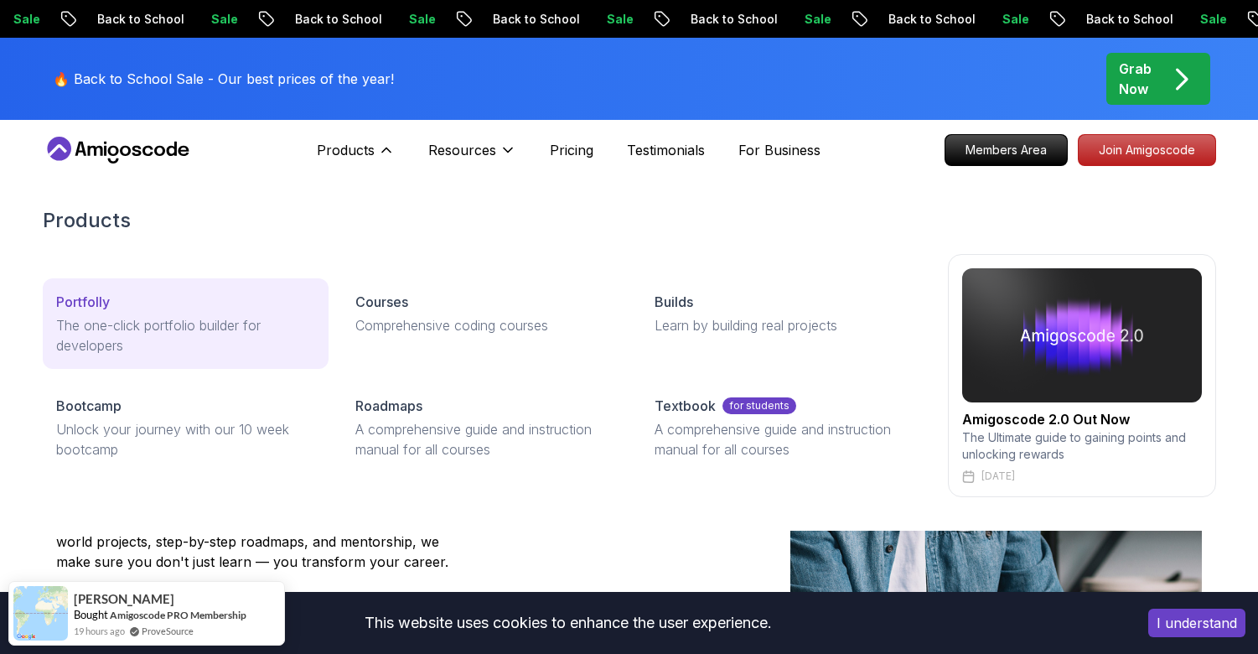
click at [182, 334] on p "The one-click portfolio builder for developers" at bounding box center [185, 335] width 259 height 40
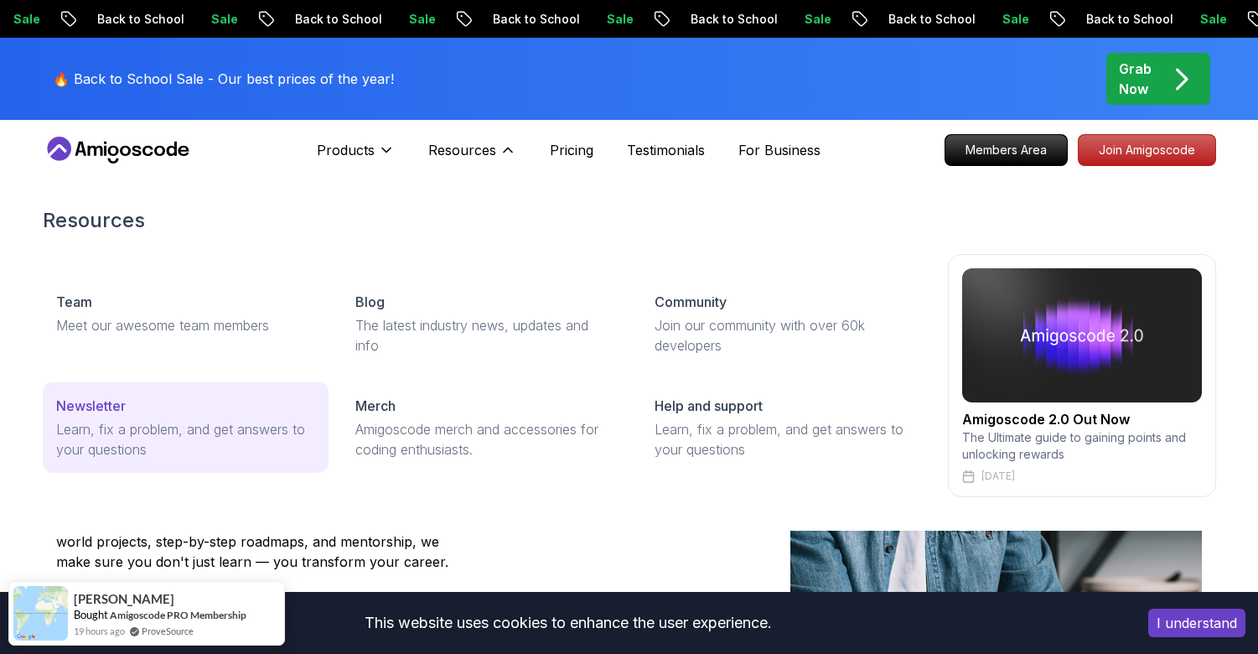
click at [139, 444] on p "Learn, fix a problem, and get answers to your questions" at bounding box center [185, 439] width 259 height 40
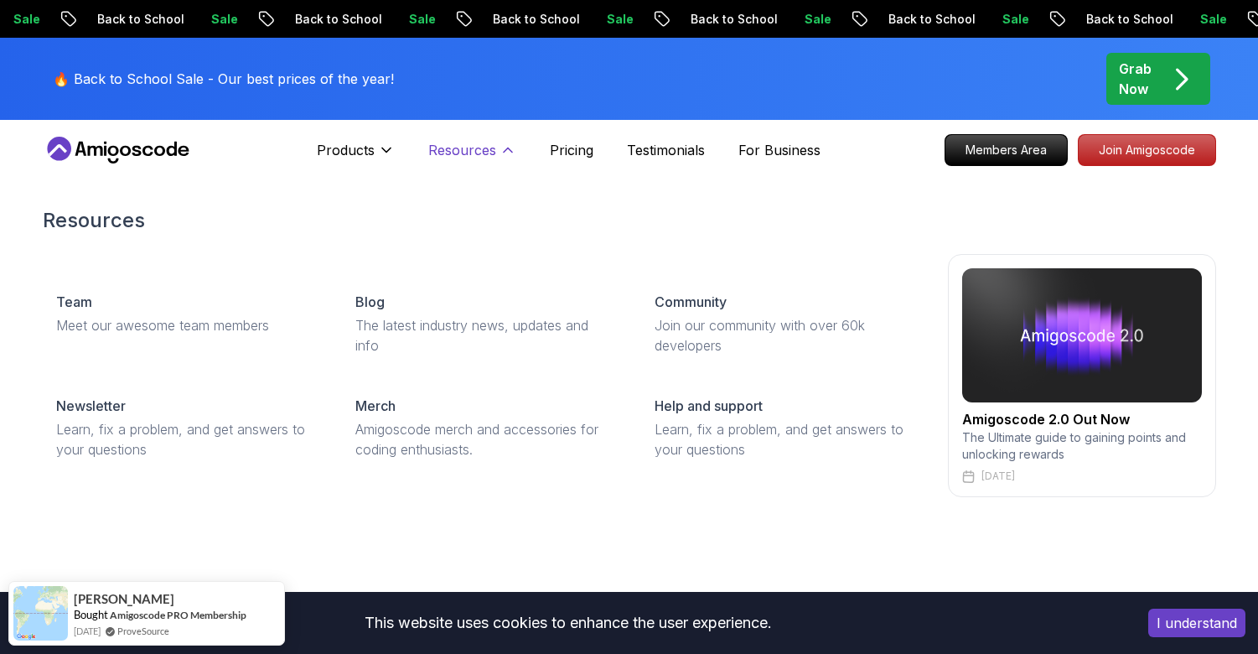
click at [462, 142] on p "Resources" at bounding box center [462, 150] width 68 height 20
click at [499, 143] on icon at bounding box center [507, 150] width 17 height 17
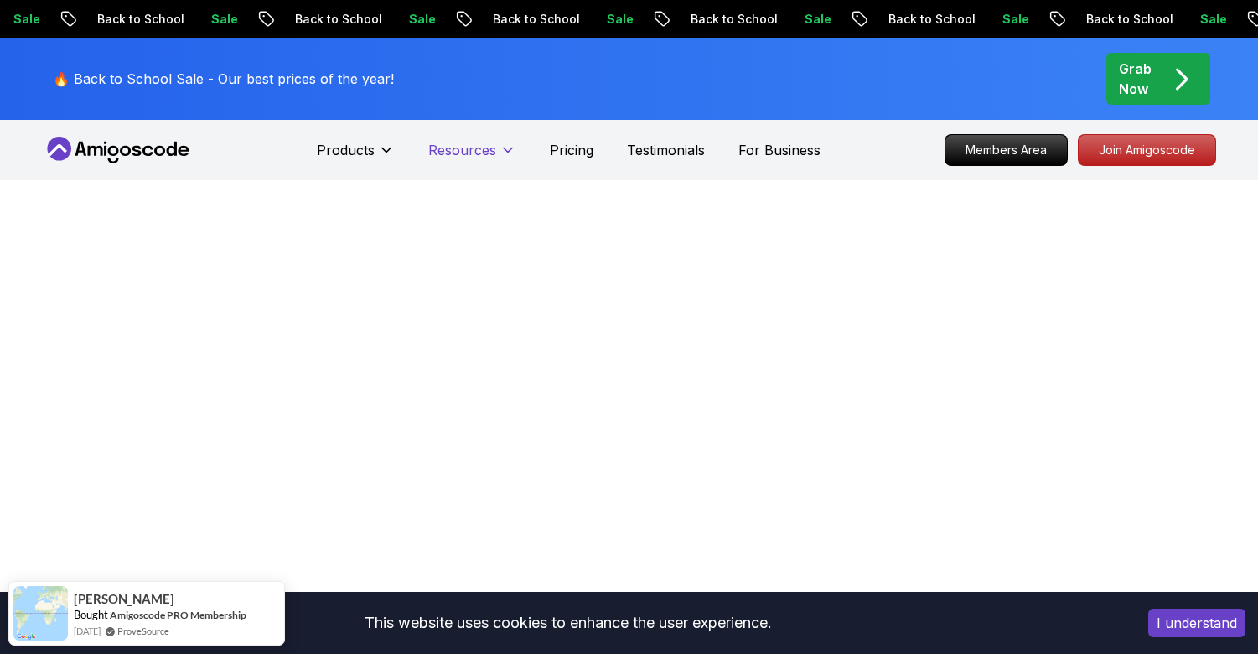
click at [499, 143] on icon at bounding box center [507, 150] width 17 height 17
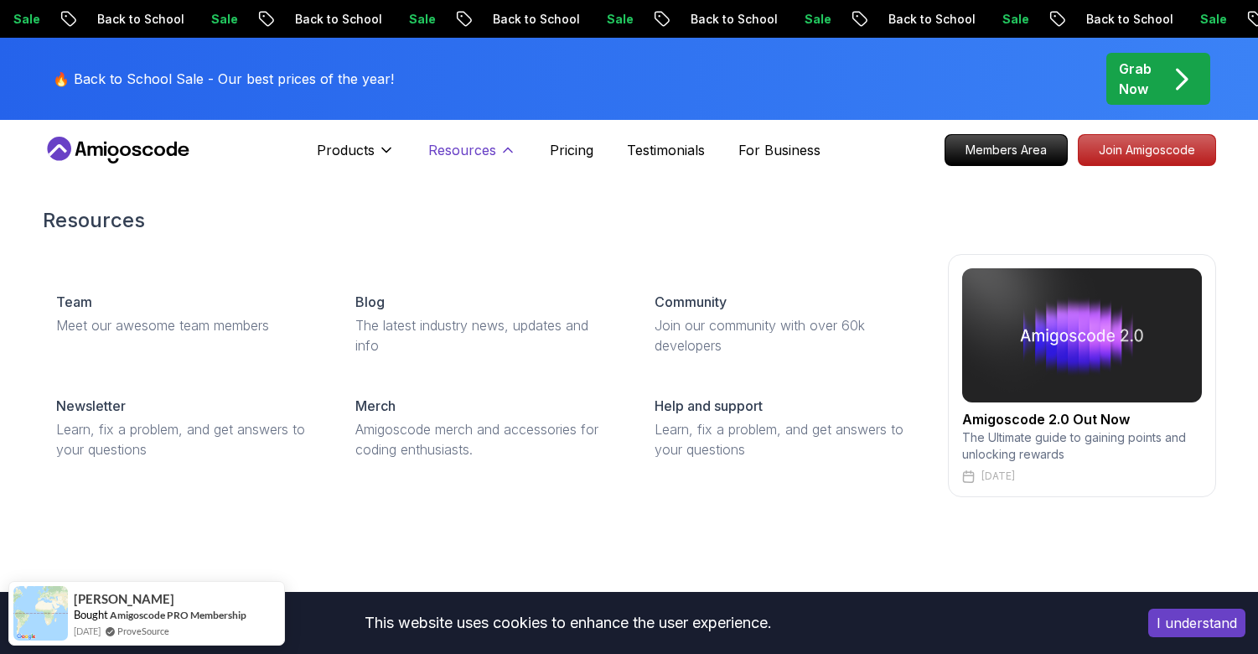
click at [472, 150] on p "Resources" at bounding box center [462, 150] width 68 height 20
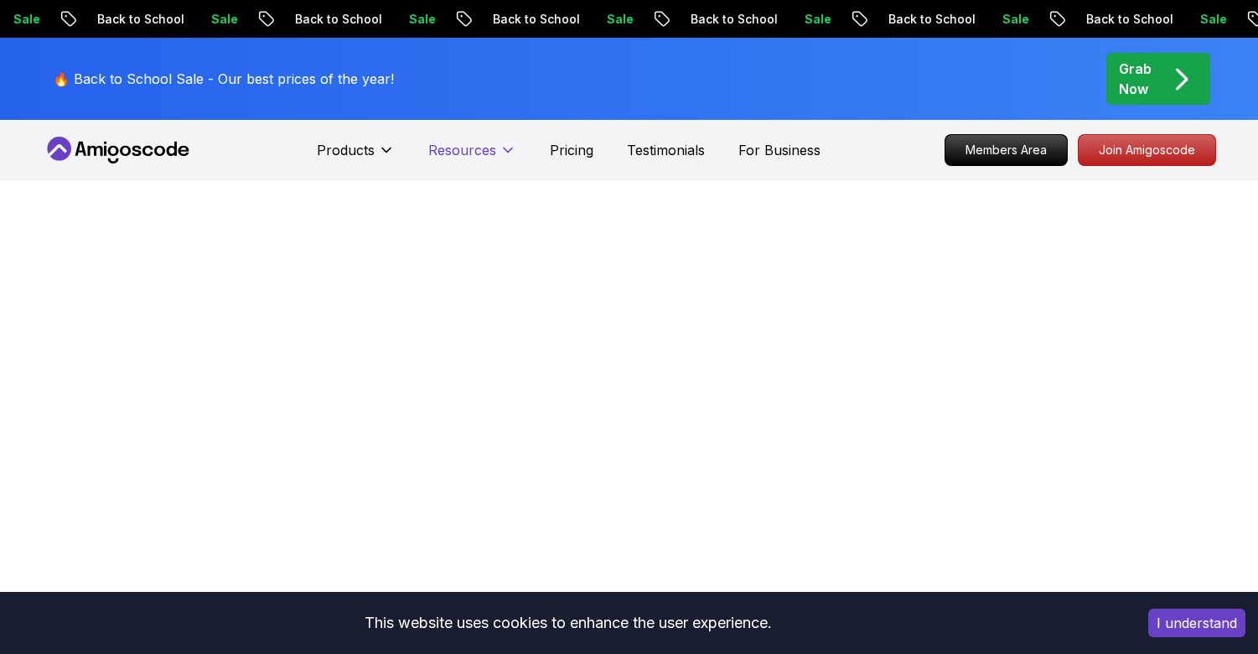
click at [472, 150] on p "Resources" at bounding box center [462, 150] width 68 height 20
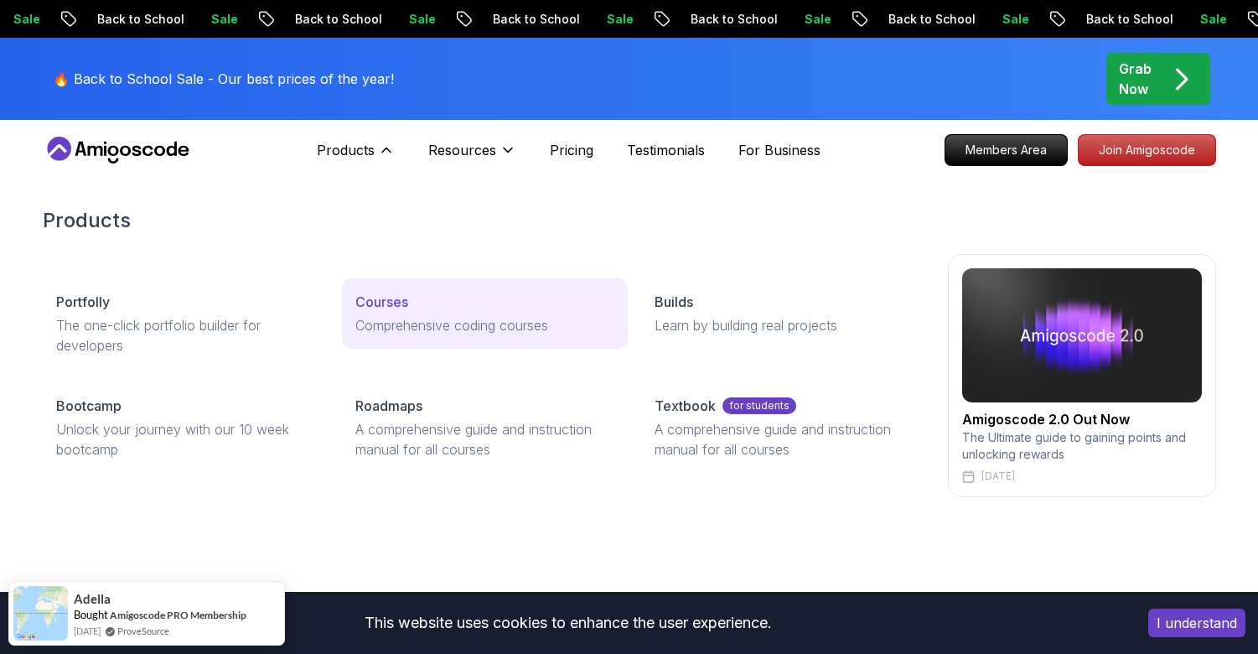
click at [407, 333] on p "Comprehensive coding courses" at bounding box center [484, 325] width 259 height 20
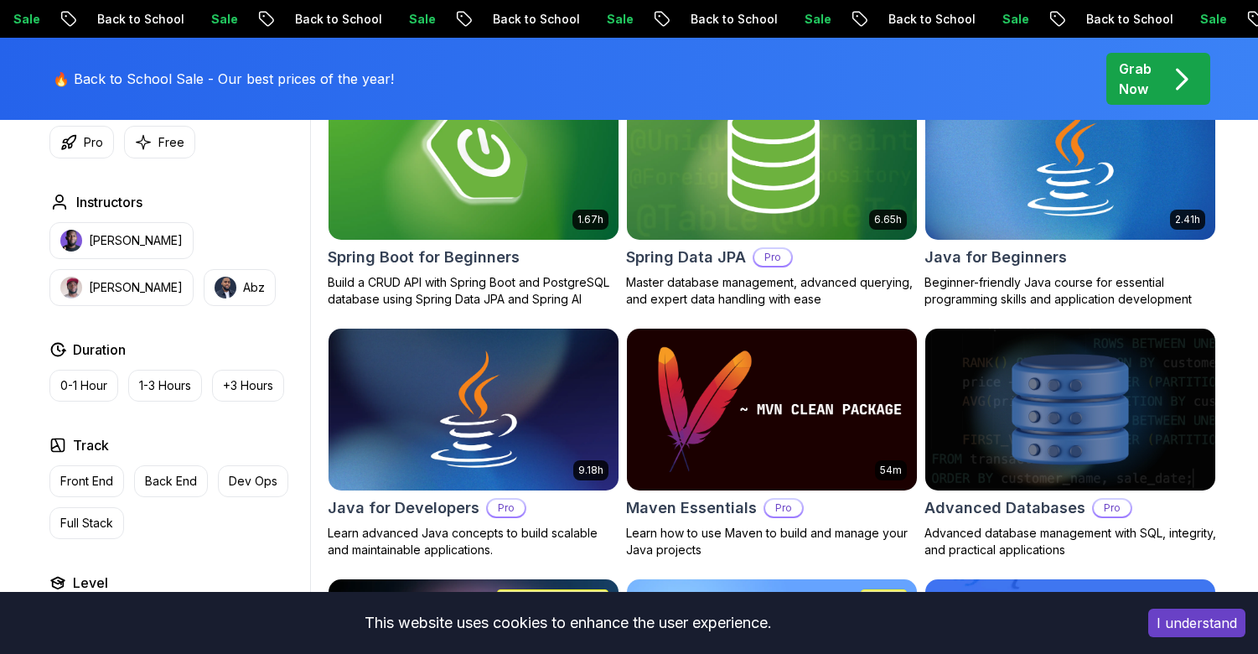
scroll to position [864, 0]
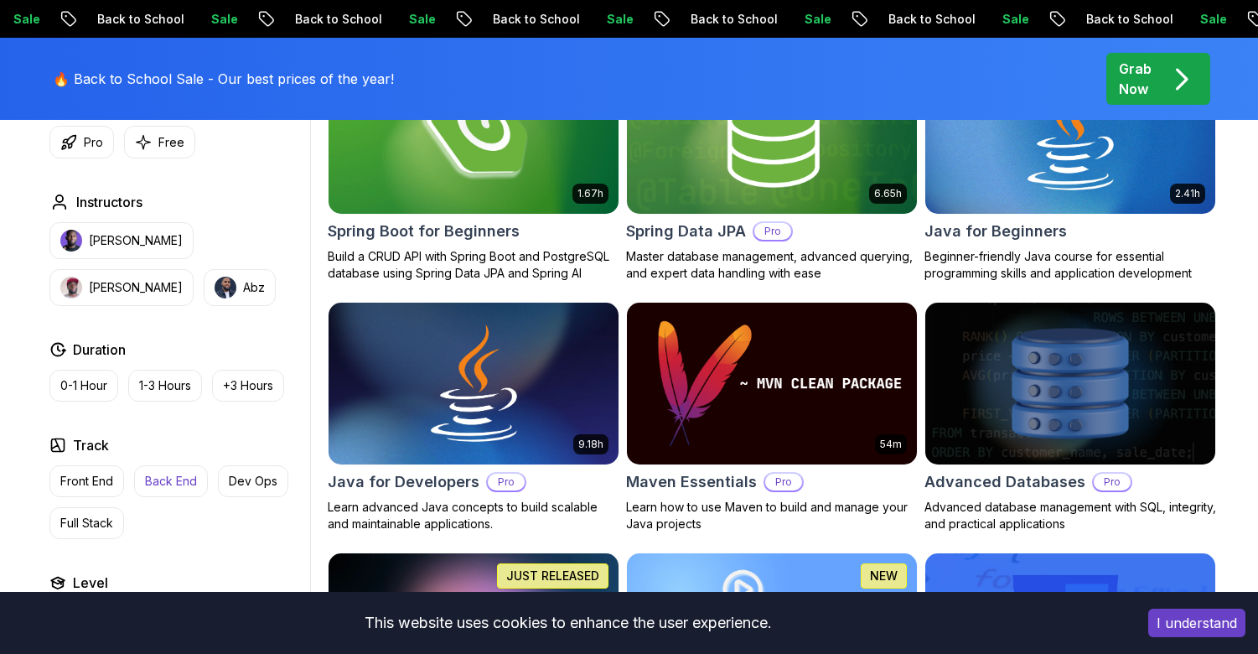
click at [169, 478] on p "Back End" at bounding box center [171, 481] width 52 height 17
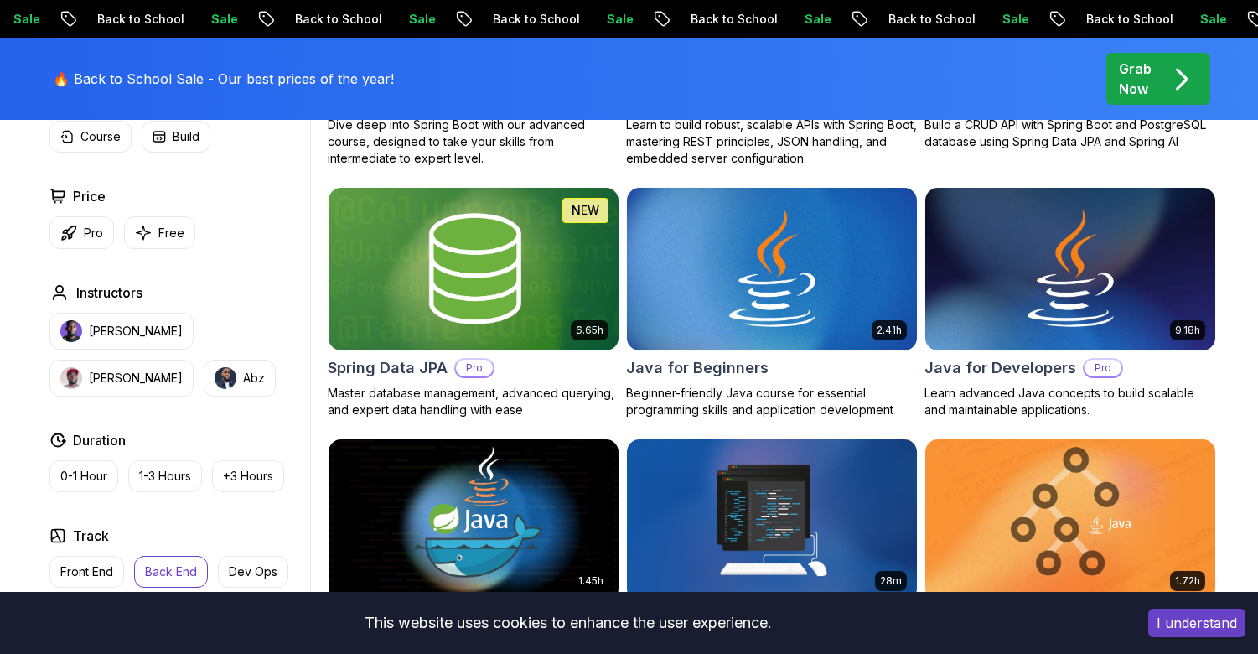
scroll to position [723, 0]
